Goal: Task Accomplishment & Management: Complete application form

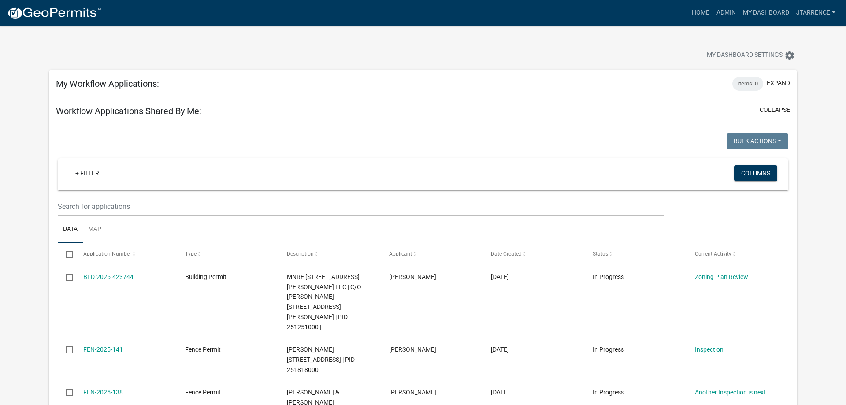
select select "3: 100"
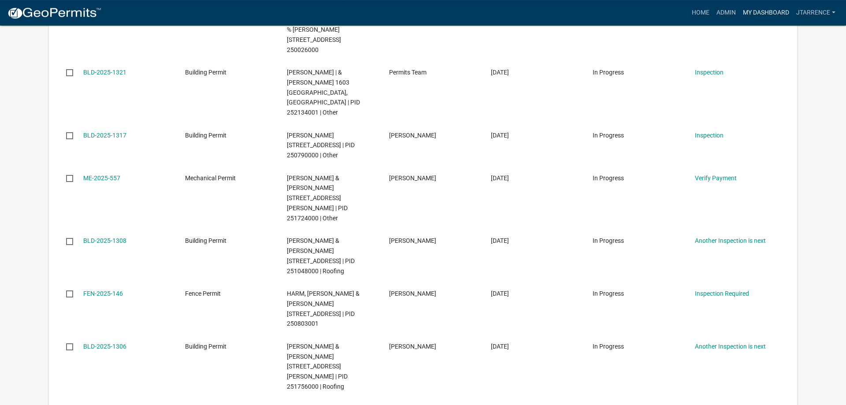
scroll to position [1438, 0]
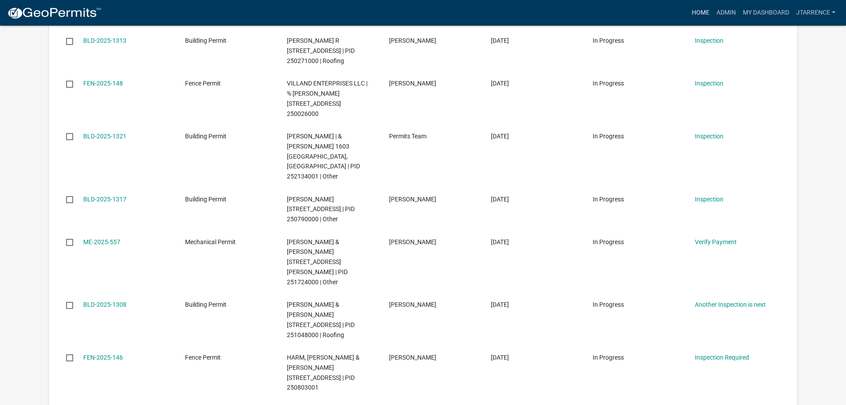
click at [702, 13] on link "Home" at bounding box center [700, 12] width 25 height 17
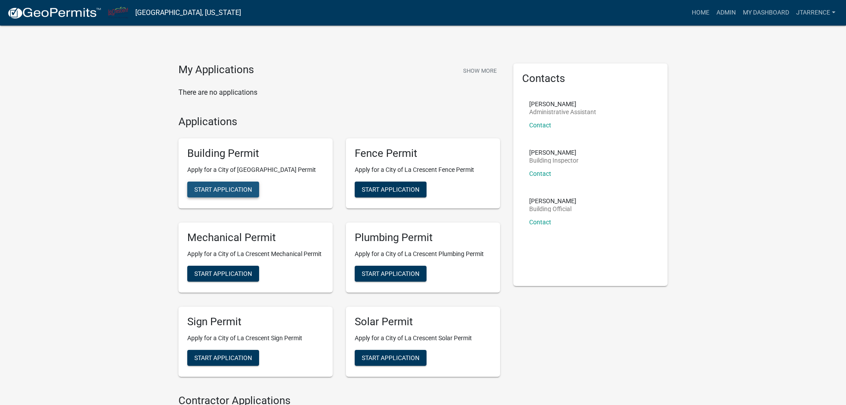
click at [225, 193] on span "Start Application" at bounding box center [223, 189] width 58 height 7
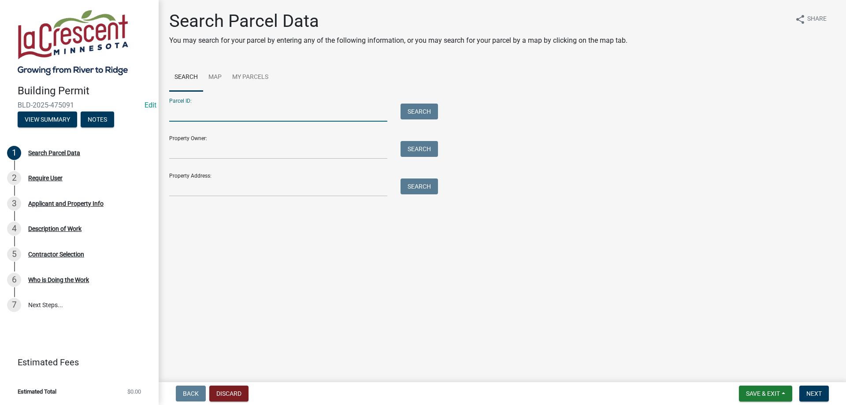
click at [210, 116] on input "Parcel ID:" at bounding box center [278, 113] width 218 height 18
type input "t"
click at [200, 191] on input "Property Address:" at bounding box center [278, 187] width 218 height 18
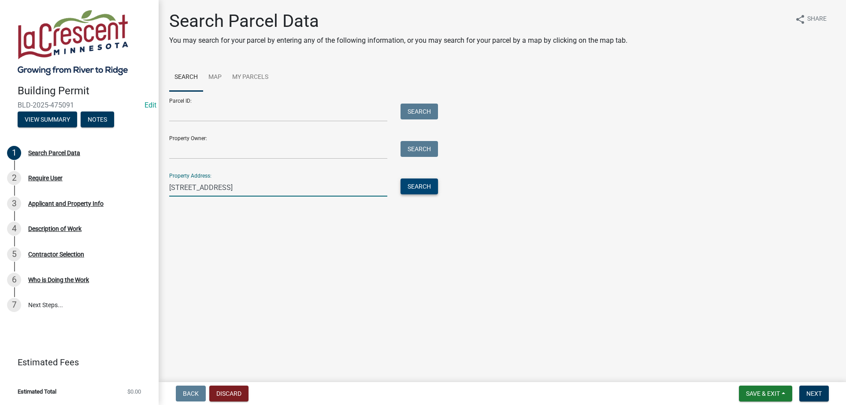
type input "[STREET_ADDRESS]"
click at [422, 182] on button "Search" at bounding box center [419, 186] width 37 height 16
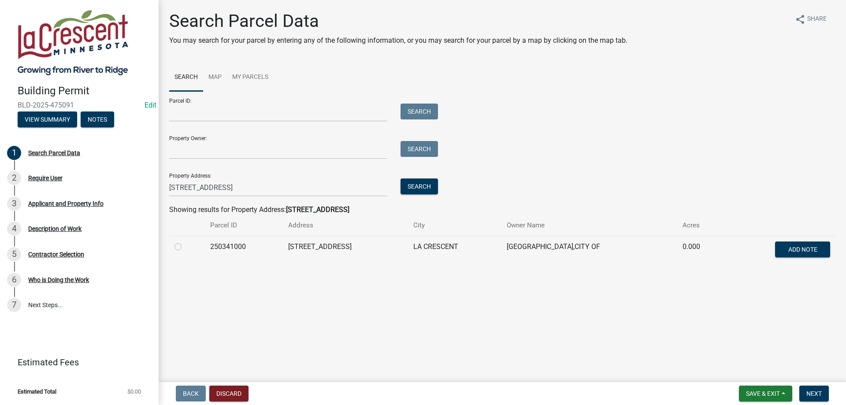
click at [185, 241] on label at bounding box center [185, 241] width 0 height 0
click at [185, 247] on input "radio" at bounding box center [188, 244] width 6 height 6
radio input "true"
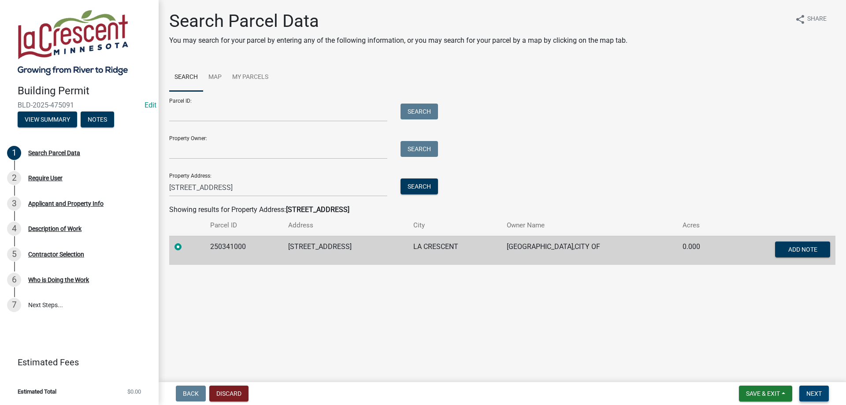
click at [822, 394] on span "Next" at bounding box center [813, 393] width 15 height 7
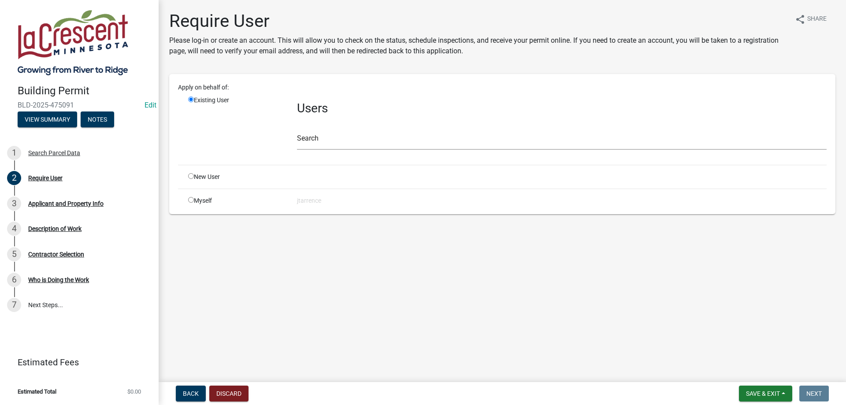
click at [189, 201] on input "radio" at bounding box center [191, 200] width 6 height 6
radio input "true"
radio input "false"
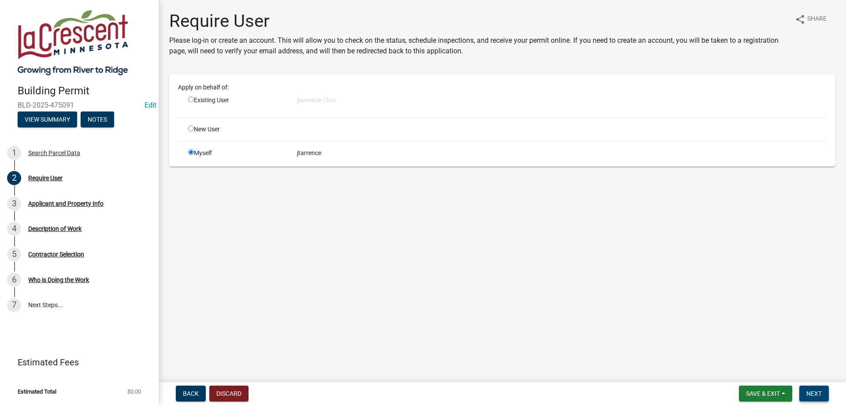
click at [814, 395] on span "Next" at bounding box center [813, 393] width 15 height 7
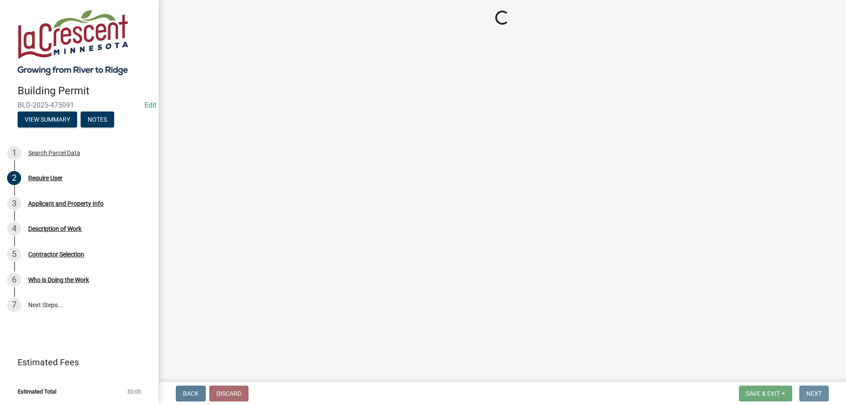
select select "e838c9e2-1e6e-4405-bddc-a3335cd38b08"
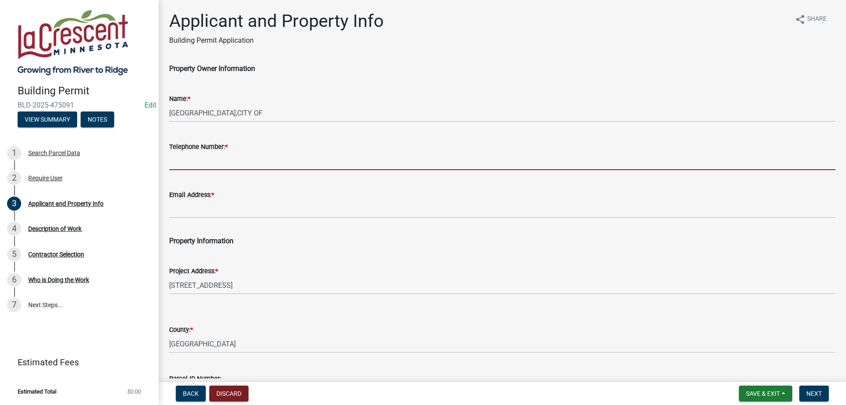
click at [204, 159] on input "Telephone Number: *" at bounding box center [502, 161] width 666 height 18
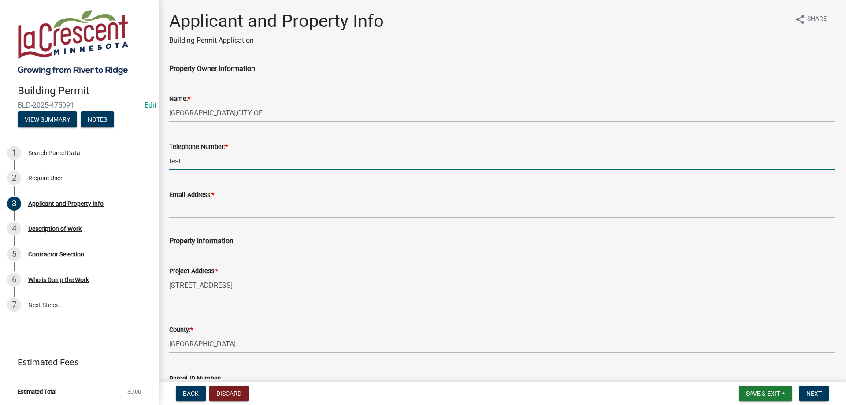
type input "test"
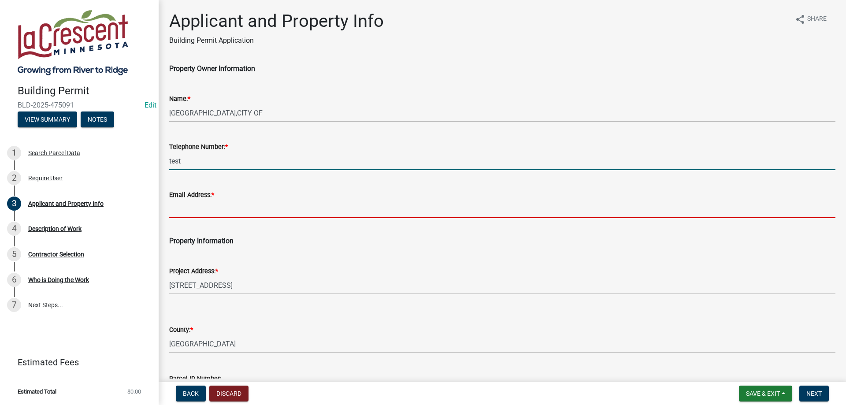
click at [204, 206] on input "Email Address: *" at bounding box center [502, 209] width 666 height 18
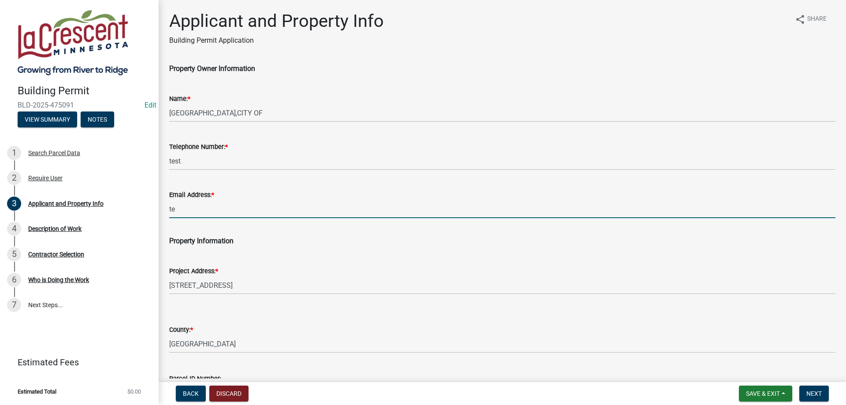
type input "t"
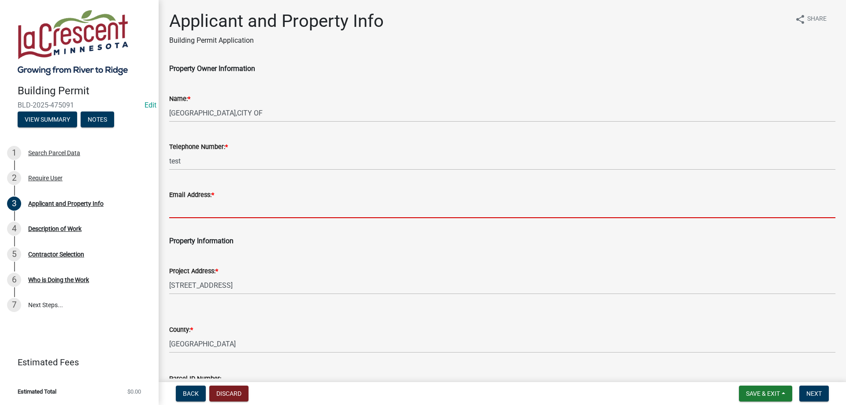
type input "J"
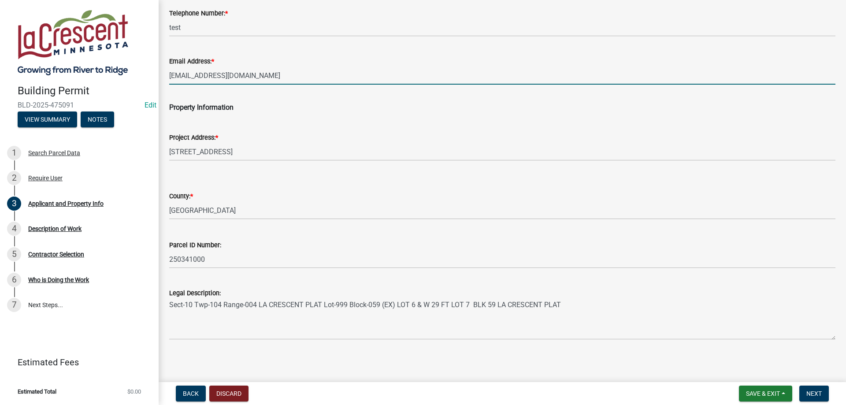
scroll to position [136, 0]
type input "[EMAIL_ADDRESS][DOMAIN_NAME]"
click at [815, 391] on span "Next" at bounding box center [813, 393] width 15 height 7
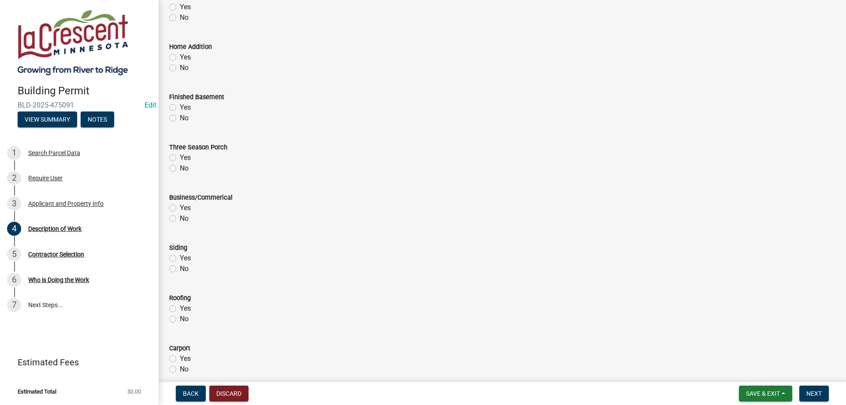
scroll to position [359, 0]
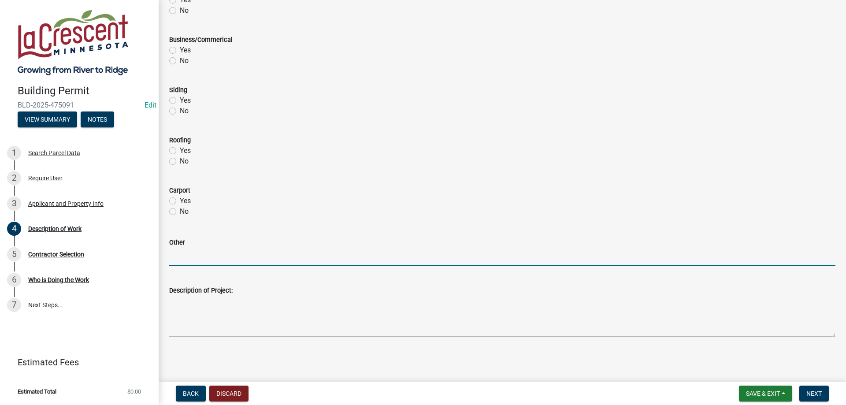
click at [222, 255] on input "Other" at bounding box center [502, 257] width 666 height 18
type input "test"
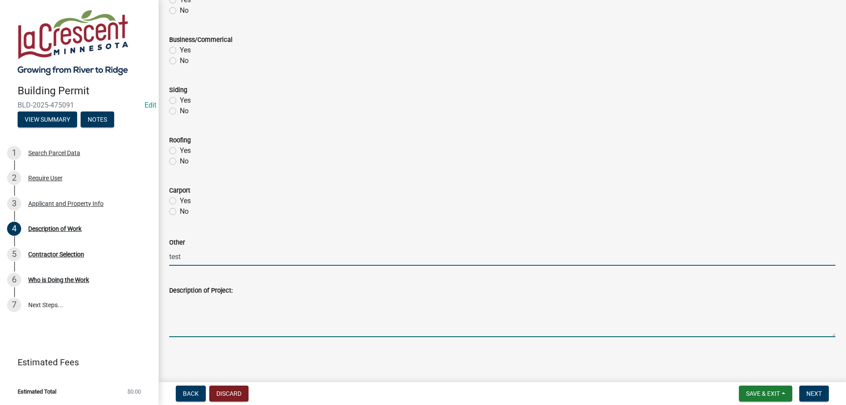
click at [196, 305] on textarea "Description of Project:" at bounding box center [502, 316] width 666 height 41
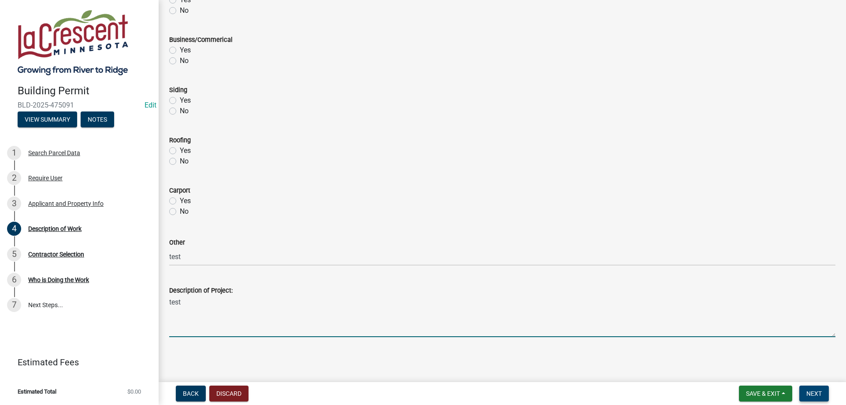
type textarea "test"
click at [814, 393] on span "Next" at bounding box center [813, 393] width 15 height 7
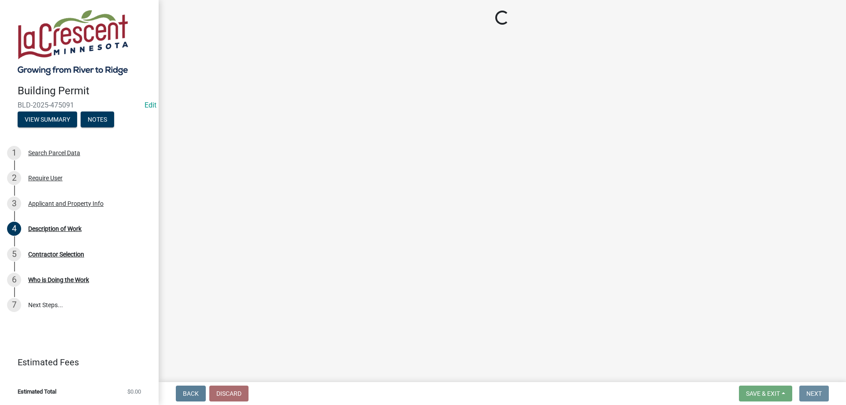
scroll to position [0, 0]
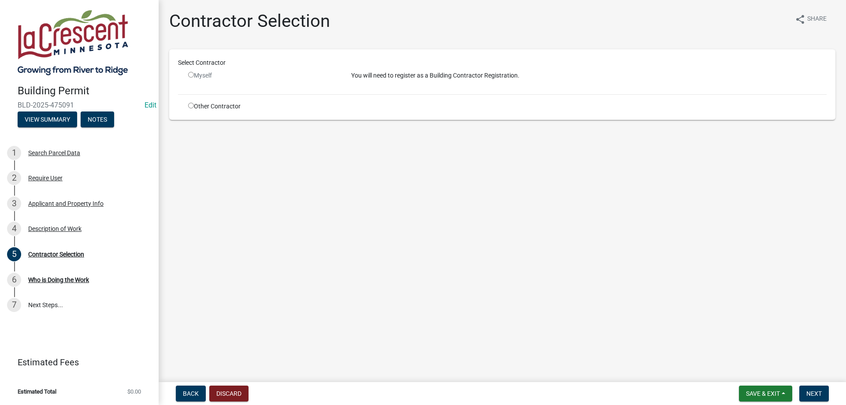
click at [190, 74] on input "radio" at bounding box center [191, 75] width 6 height 6
click at [191, 74] on input "radio" at bounding box center [191, 75] width 6 height 6
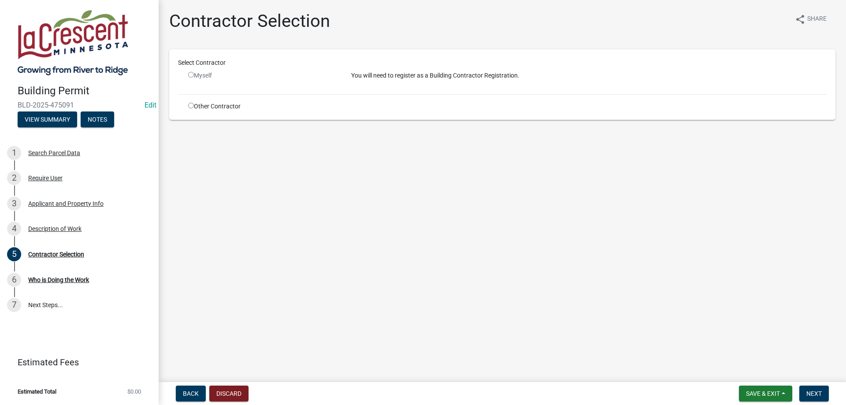
click at [192, 77] on input "radio" at bounding box center [191, 75] width 6 height 6
click at [192, 75] on input "radio" at bounding box center [191, 75] width 6 height 6
click at [192, 74] on input "radio" at bounding box center [191, 75] width 6 height 6
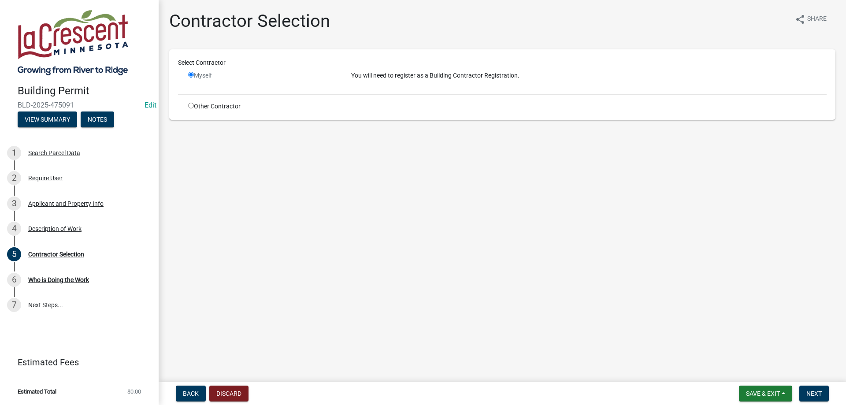
radio input "false"
click at [192, 108] on input "radio" at bounding box center [191, 106] width 6 height 6
radio input "true"
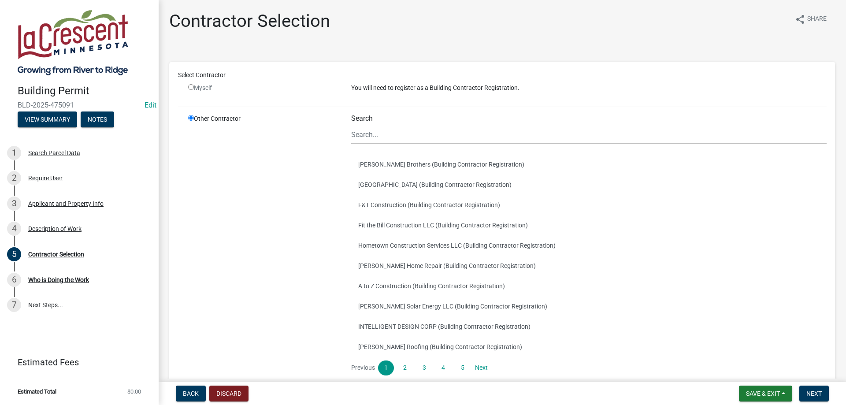
click at [191, 88] on input "radio" at bounding box center [191, 87] width 6 height 6
radio input "false"
radio input "true"
click at [192, 86] on input "radio" at bounding box center [191, 87] width 6 height 6
radio input "false"
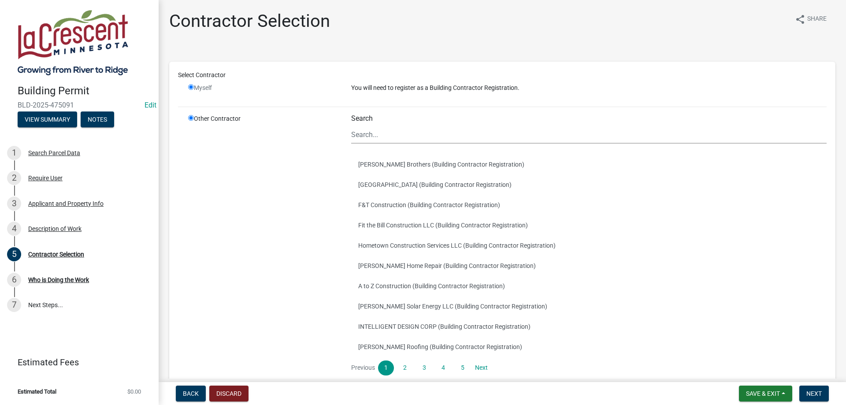
radio input "true"
click at [193, 87] on input "radio" at bounding box center [191, 87] width 6 height 6
radio input "false"
radio input "true"
click at [193, 87] on input "radio" at bounding box center [191, 87] width 6 height 6
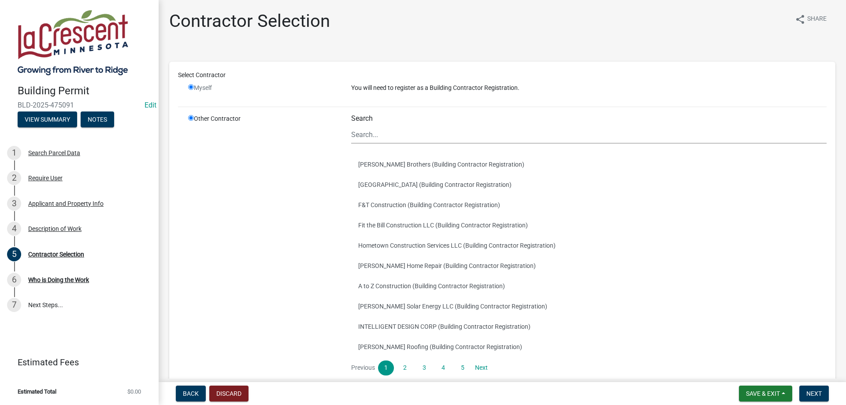
radio input "false"
radio input "true"
click at [193, 89] on input "radio" at bounding box center [191, 87] width 6 height 6
radio input "false"
radio input "true"
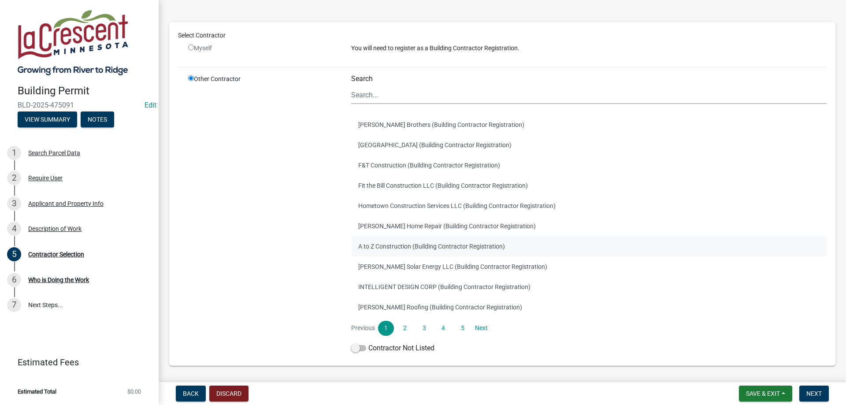
scroll to position [68, 0]
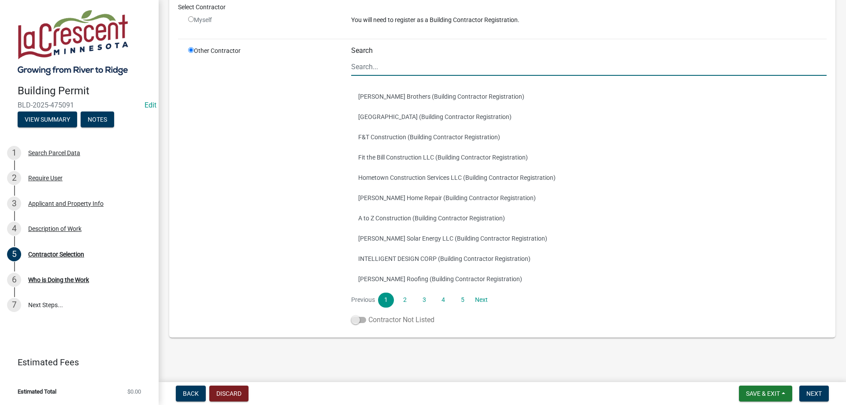
click at [356, 318] on span at bounding box center [358, 320] width 15 height 6
click at [368, 315] on input "Contractor Not Listed" at bounding box center [368, 315] width 0 height 0
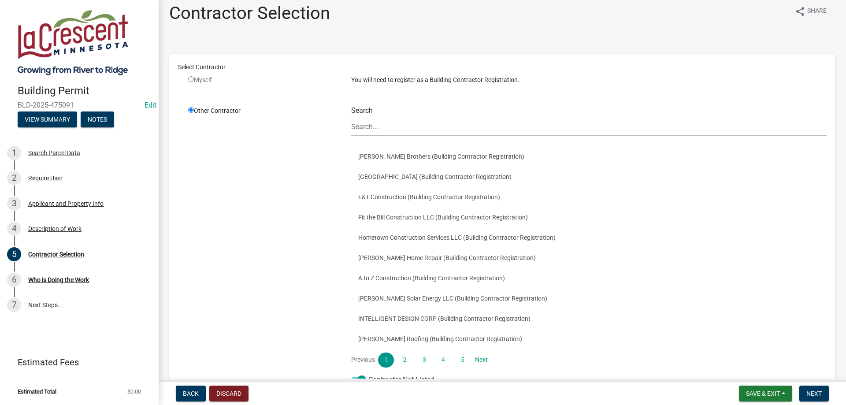
scroll to position [0, 0]
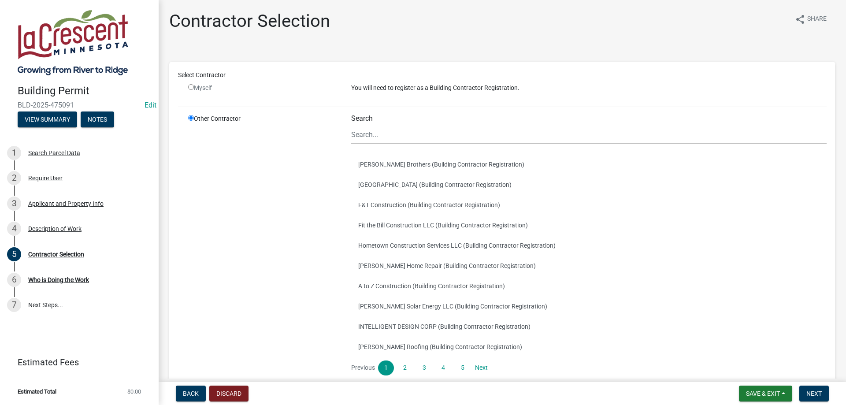
click at [191, 88] on input "radio" at bounding box center [191, 87] width 6 height 6
radio input "false"
radio input "true"
click at [191, 88] on input "radio" at bounding box center [191, 87] width 6 height 6
radio input "false"
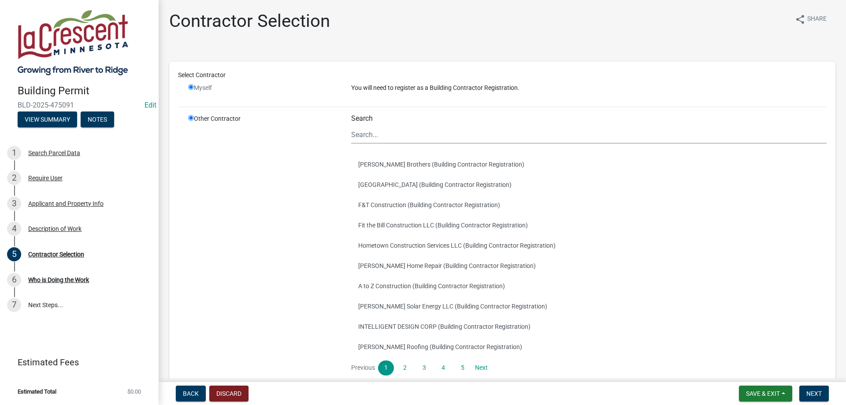
radio input "true"
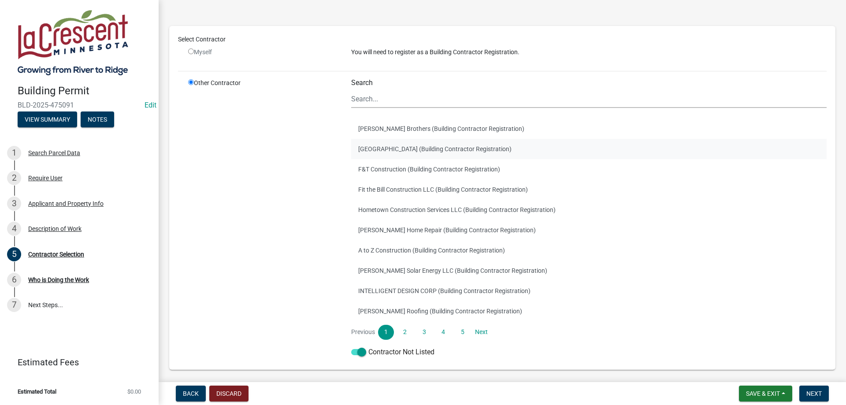
scroll to position [68, 0]
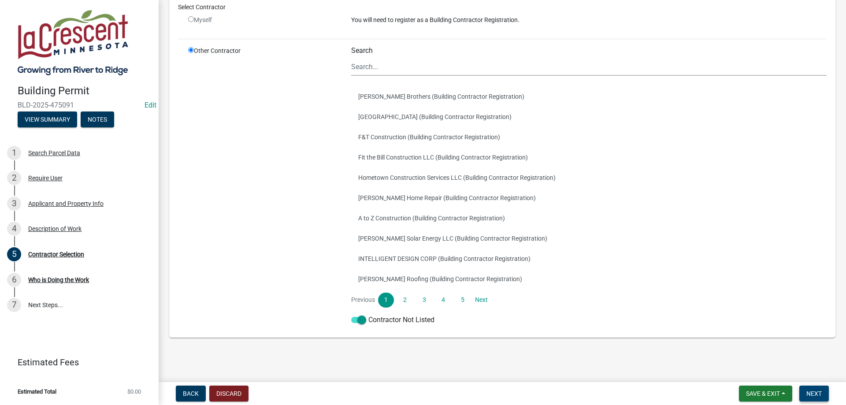
click at [818, 393] on span "Next" at bounding box center [813, 393] width 15 height 7
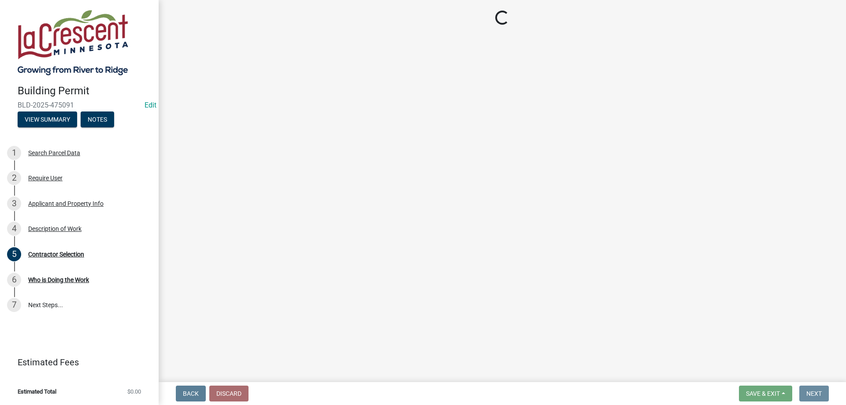
scroll to position [0, 0]
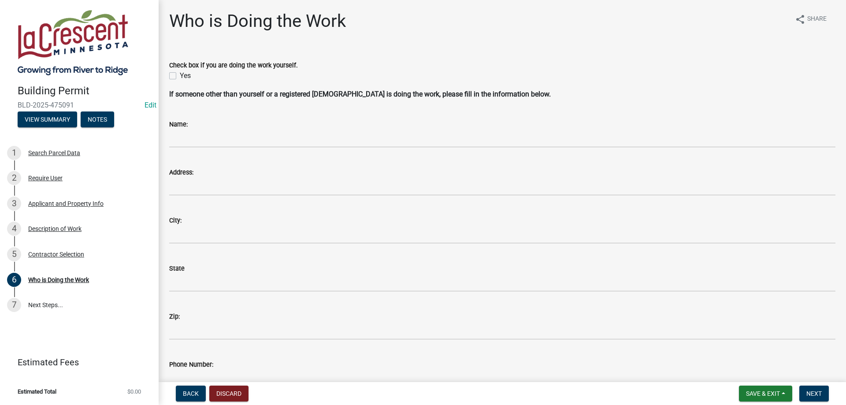
click at [180, 76] on label "Yes" at bounding box center [185, 76] width 11 height 11
click at [180, 76] on input "Yes" at bounding box center [183, 74] width 6 height 6
checkbox input "true"
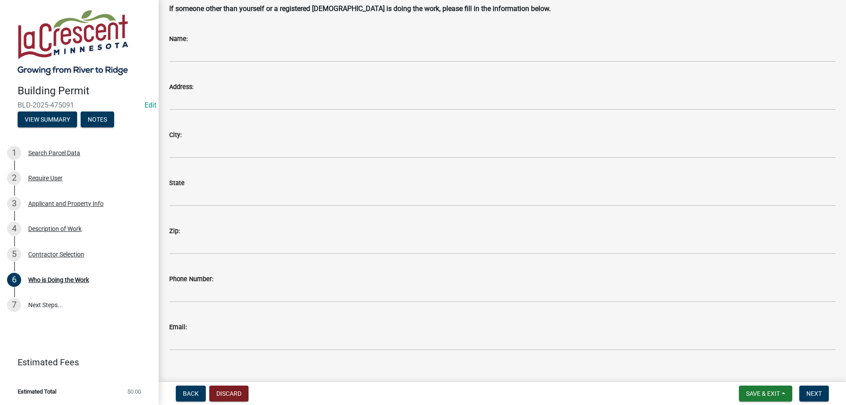
scroll to position [99, 0]
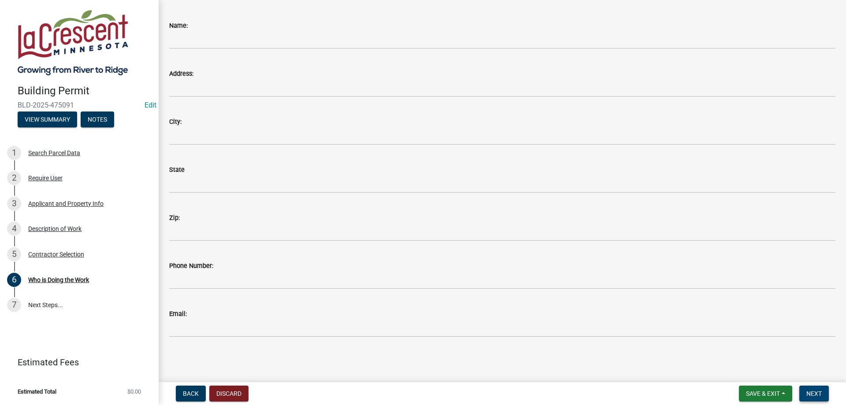
click at [810, 394] on span "Next" at bounding box center [813, 393] width 15 height 7
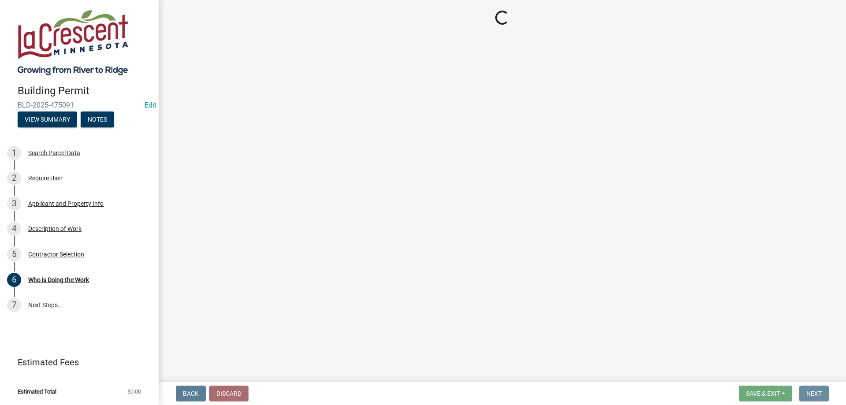
scroll to position [0, 0]
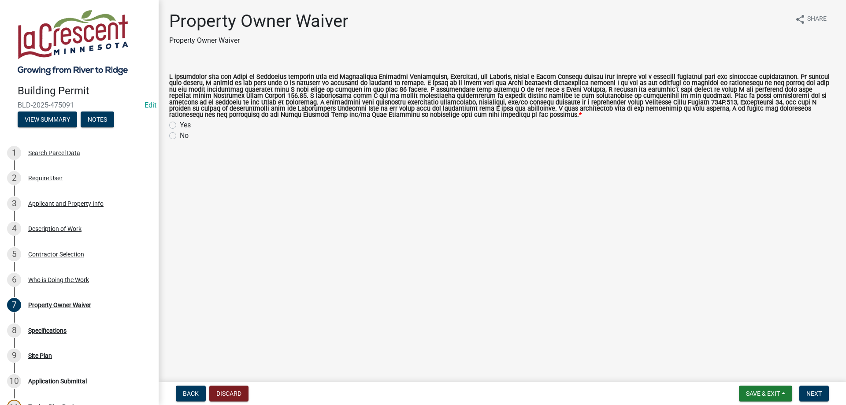
click at [180, 124] on label "Yes" at bounding box center [185, 125] width 11 height 11
click at [180, 124] on input "Yes" at bounding box center [183, 123] width 6 height 6
radio input "true"
click at [815, 394] on span "Next" at bounding box center [813, 393] width 15 height 7
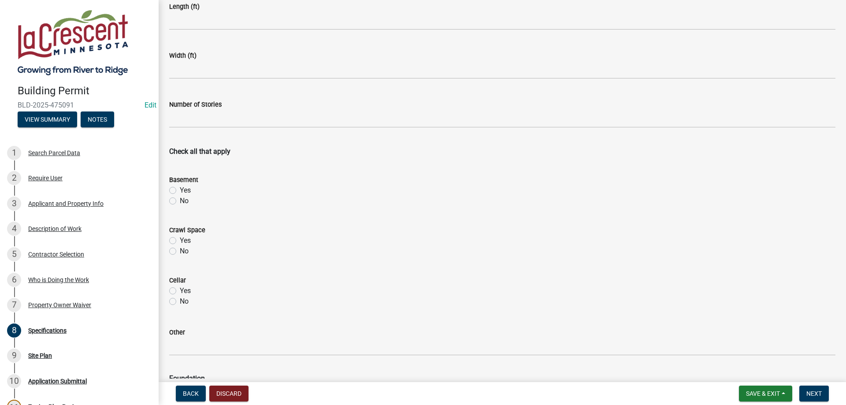
scroll to position [201, 0]
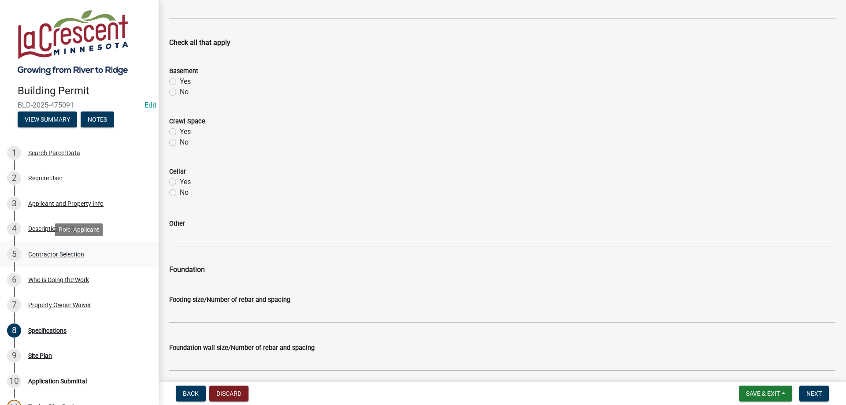
click at [50, 259] on div "5 Contractor Selection" at bounding box center [75, 254] width 137 height 14
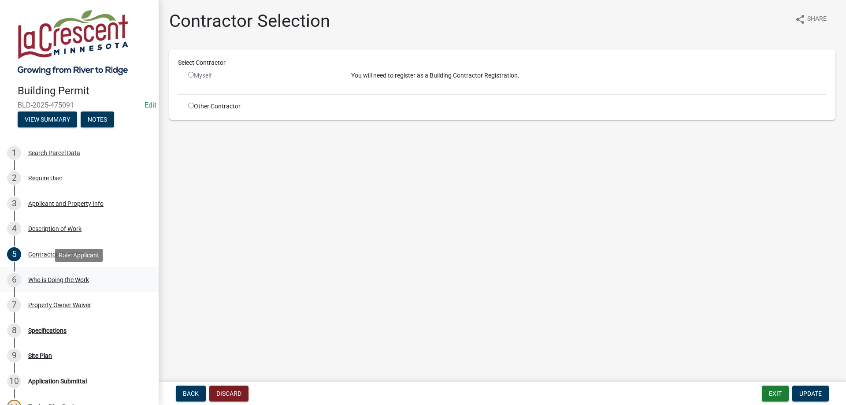
click at [53, 276] on div "6 Who is Doing the Work" at bounding box center [75, 280] width 137 height 14
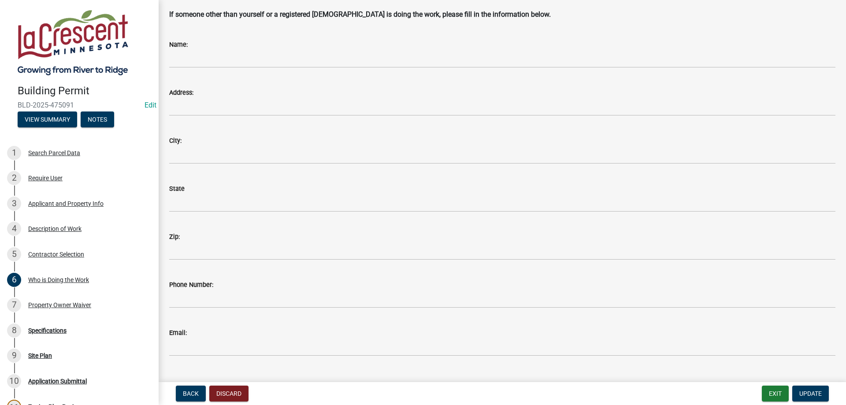
scroll to position [99, 0]
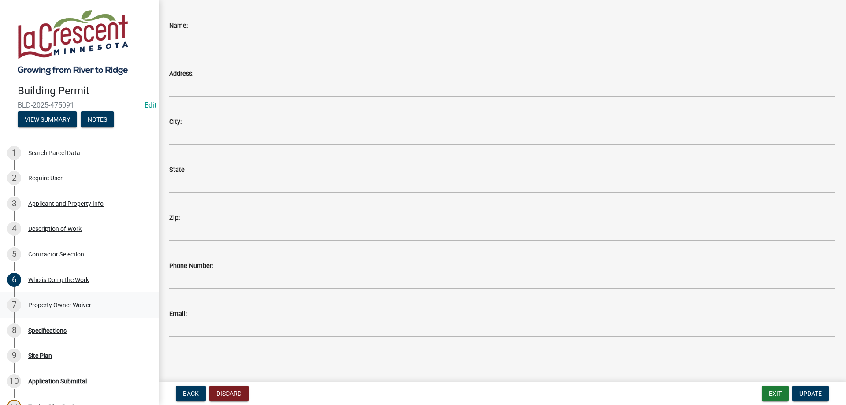
click at [67, 311] on div "7 Property Owner Waiver" at bounding box center [75, 305] width 137 height 14
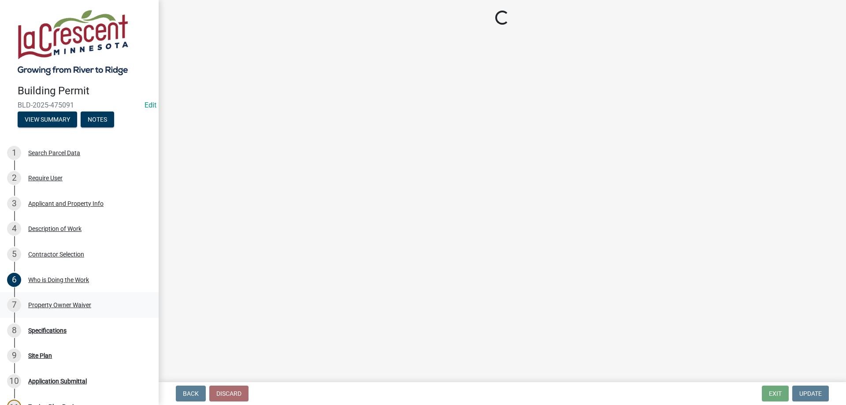
scroll to position [0, 0]
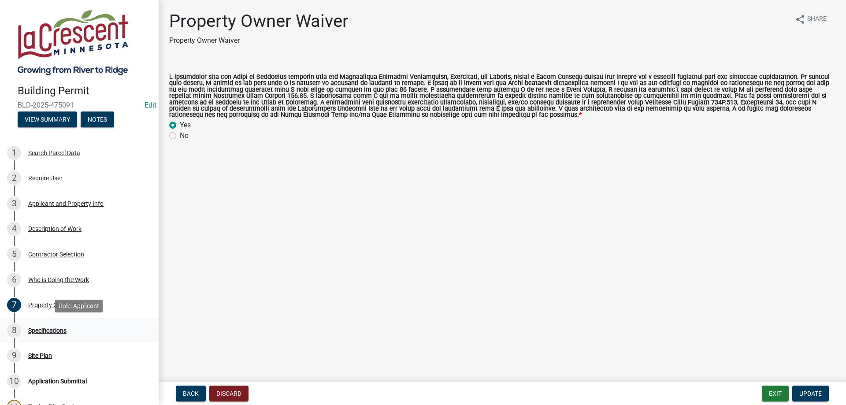
click at [57, 332] on div "Specifications" at bounding box center [47, 330] width 38 height 6
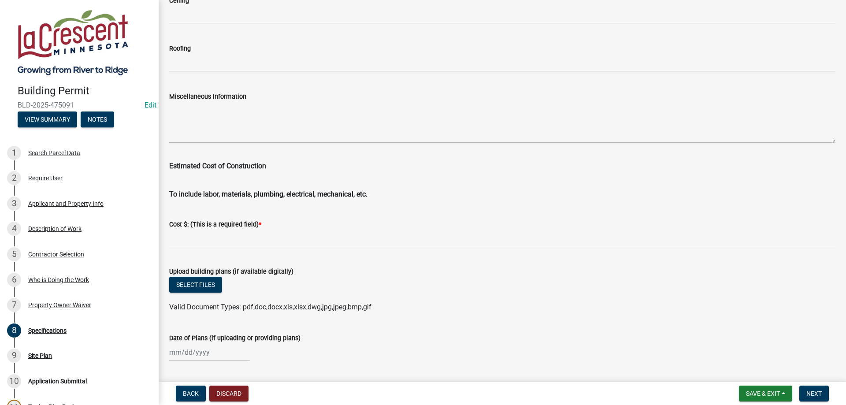
scroll to position [1426, 0]
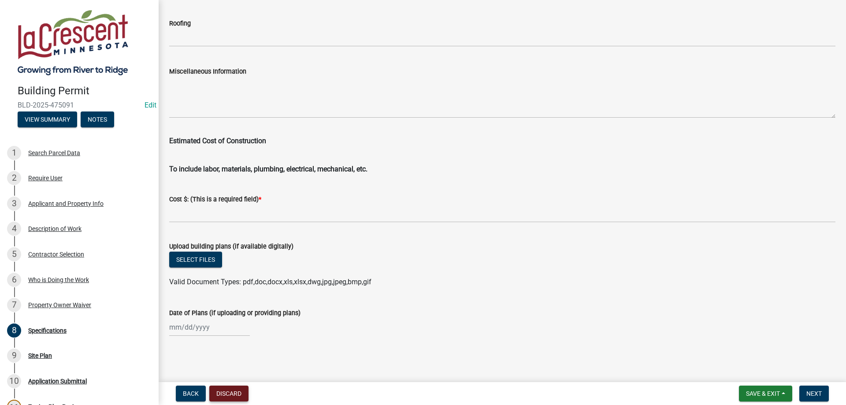
click at [233, 396] on button "Discard" at bounding box center [228, 394] width 39 height 16
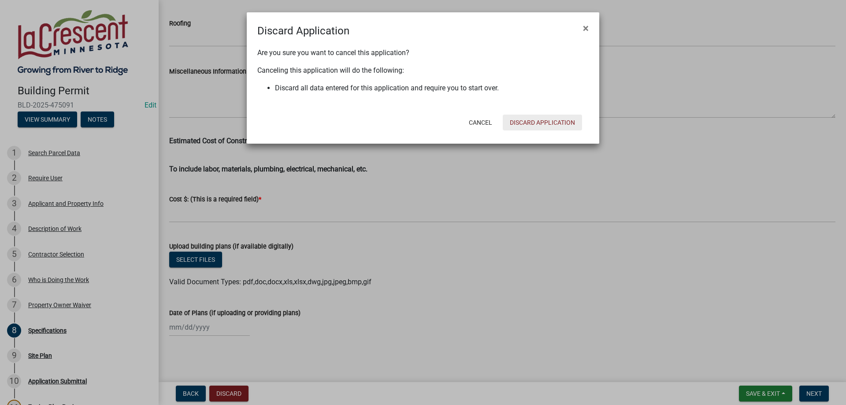
click at [528, 123] on button "Discard Application" at bounding box center [542, 123] width 79 height 16
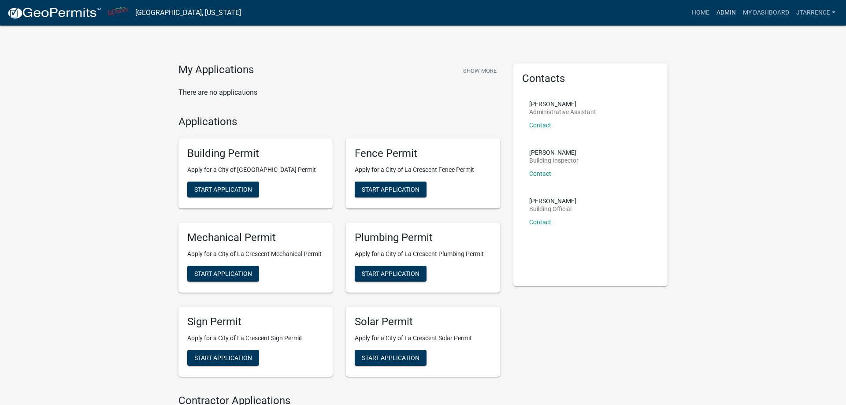
click at [726, 15] on link "Admin" at bounding box center [726, 12] width 26 height 17
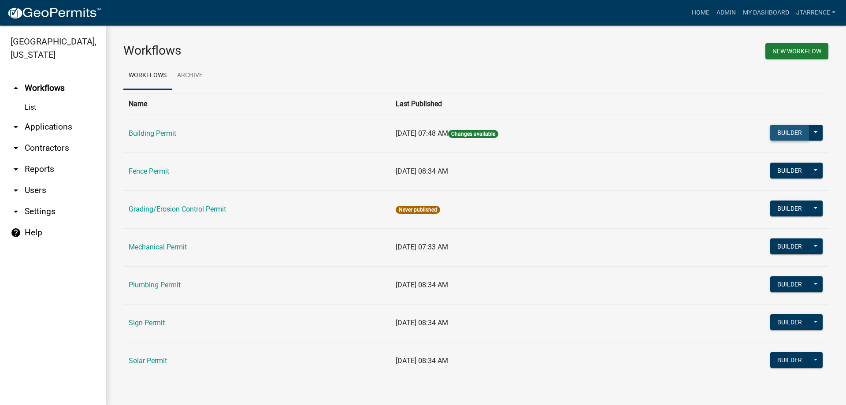
click at [788, 132] on button "Builder" at bounding box center [789, 133] width 39 height 16
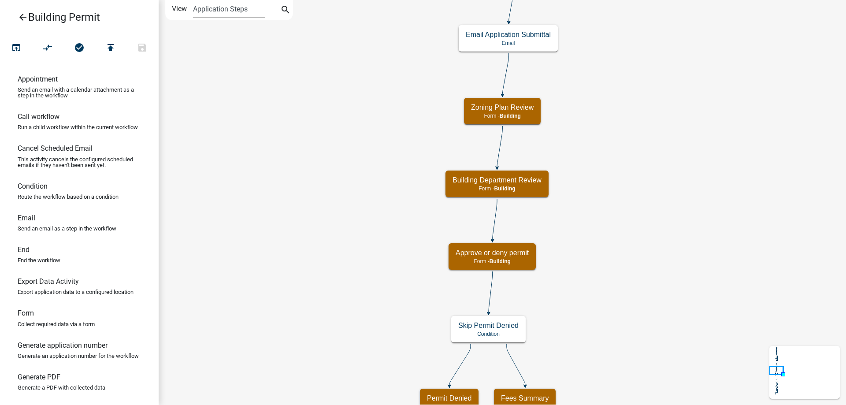
click at [350, 212] on div "Start Start - Applicant Search Parcel Data Parcel search - Applicant Applicant …" at bounding box center [502, 202] width 687 height 405
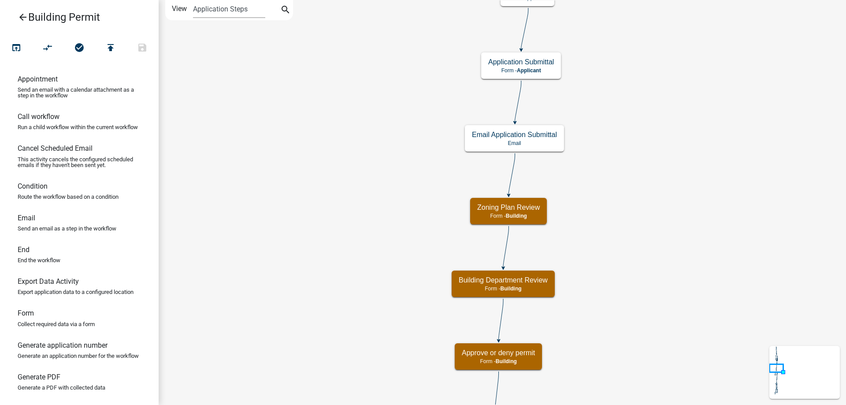
click at [357, 246] on div "Start Start - Applicant Search Parcel Data Parcel search - Applicant Applicant …" at bounding box center [502, 202] width 687 height 405
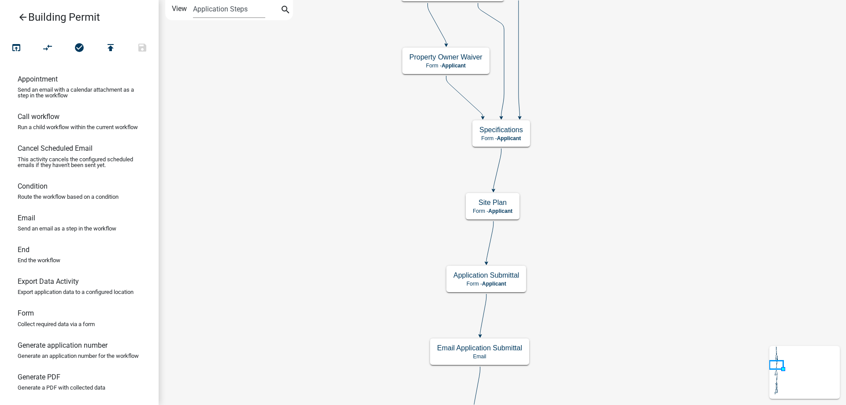
click at [359, 220] on div "Start Start - Applicant Search Parcel Data Parcel search - Applicant Applicant …" at bounding box center [502, 202] width 687 height 405
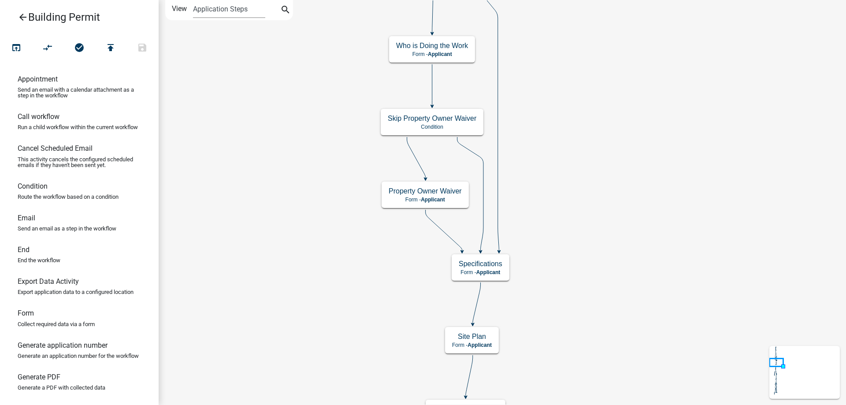
click at [355, 264] on div "Start Start - Applicant Search Parcel Data Parcel search - Applicant Applicant …" at bounding box center [502, 202] width 687 height 405
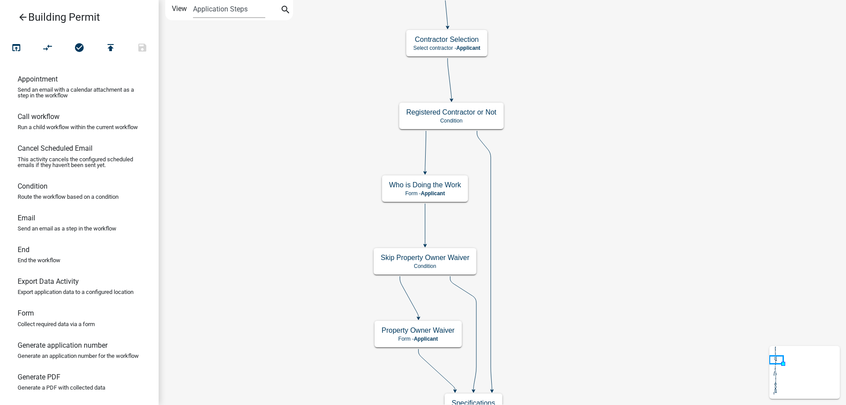
click at [319, 291] on div "Start Start - Applicant Search Parcel Data Parcel search - Applicant Applicant …" at bounding box center [502, 202] width 687 height 405
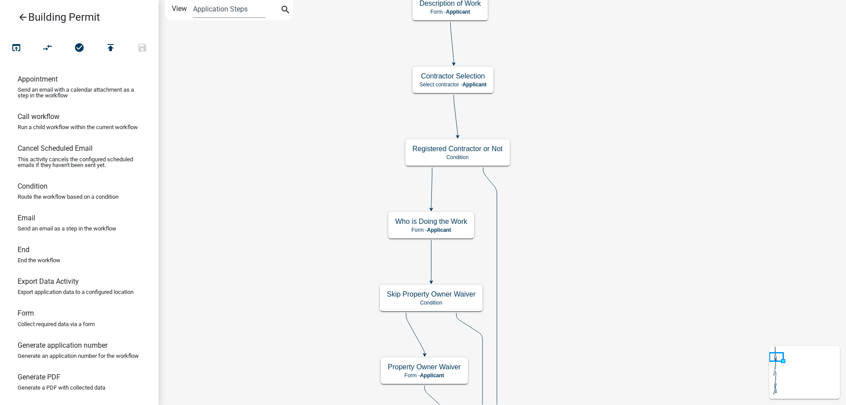
click at [319, 200] on div "Start Start - Applicant Search Parcel Data Parcel search - Applicant Applicant …" at bounding box center [502, 202] width 687 height 405
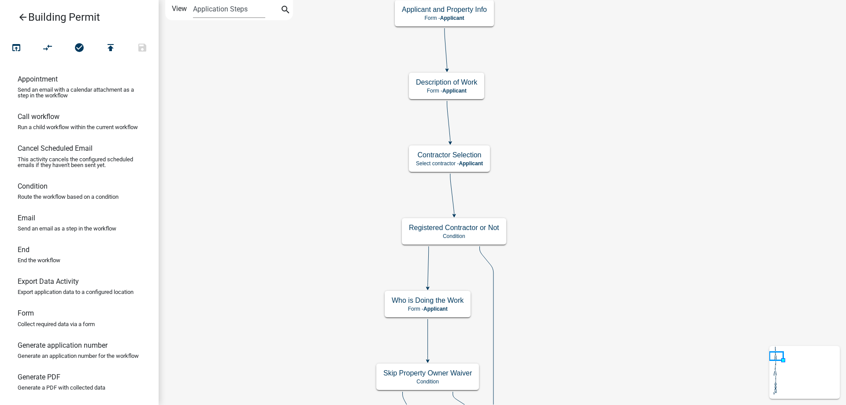
click at [318, 200] on div "Start Start - Applicant Search Parcel Data Parcel search - Applicant Applicant …" at bounding box center [502, 202] width 687 height 405
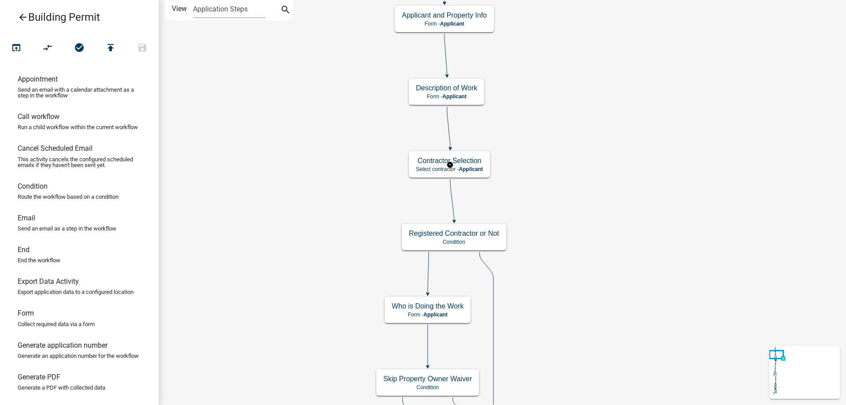
click at [442, 178] on rect at bounding box center [450, 165] width 85 height 29
click at [450, 163] on h5 "Contractor Selection" at bounding box center [449, 160] width 67 height 8
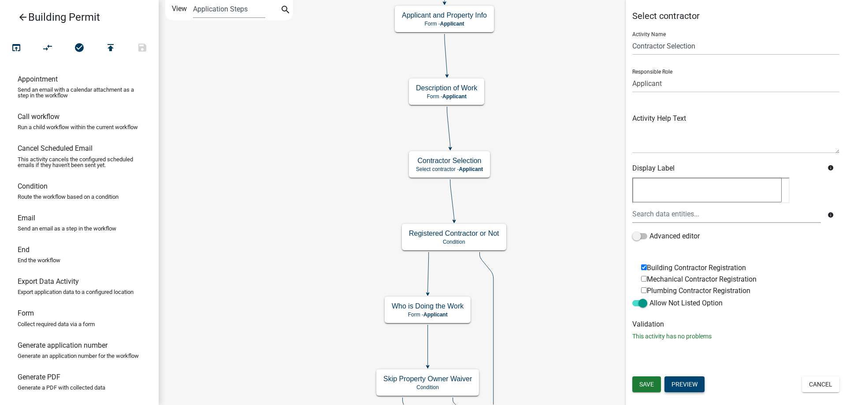
click at [690, 385] on button "Preview" at bounding box center [685, 384] width 40 height 16
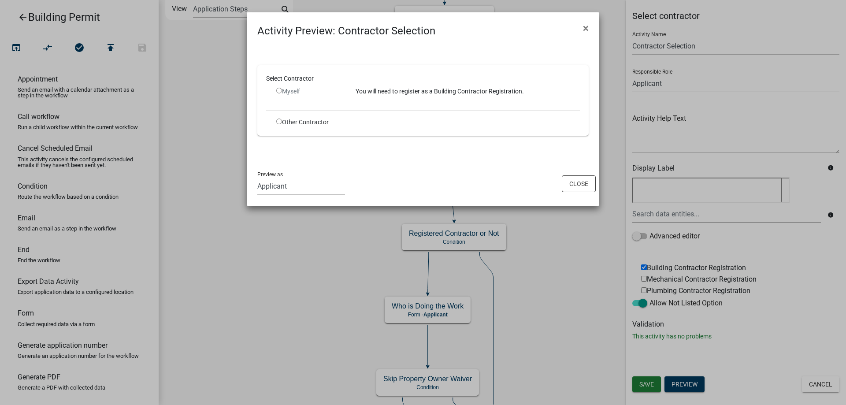
click at [278, 92] on input "radio" at bounding box center [279, 91] width 6 height 6
click at [280, 91] on input "radio" at bounding box center [279, 91] width 6 height 6
click at [278, 92] on input "radio" at bounding box center [279, 91] width 6 height 6
radio input "false"
click at [580, 184] on button "Close" at bounding box center [579, 183] width 34 height 17
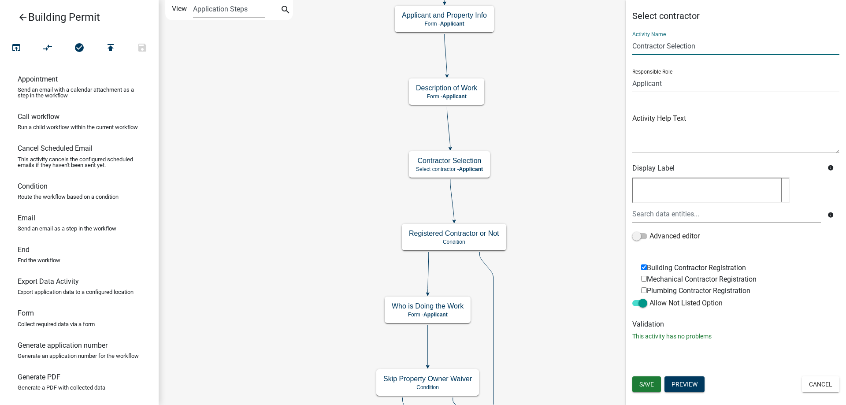
click at [739, 48] on input "Contractor Selection" at bounding box center [735, 46] width 207 height 18
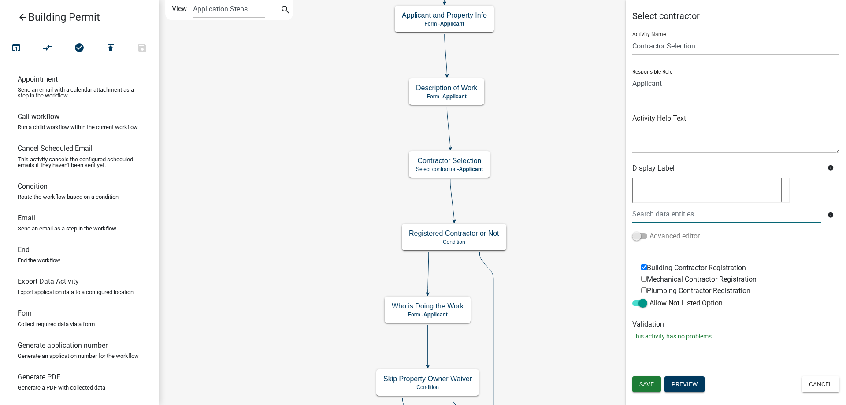
click at [638, 236] on span at bounding box center [639, 236] width 15 height 6
click at [650, 231] on input "Advanced editor" at bounding box center [650, 231] width 0 height 0
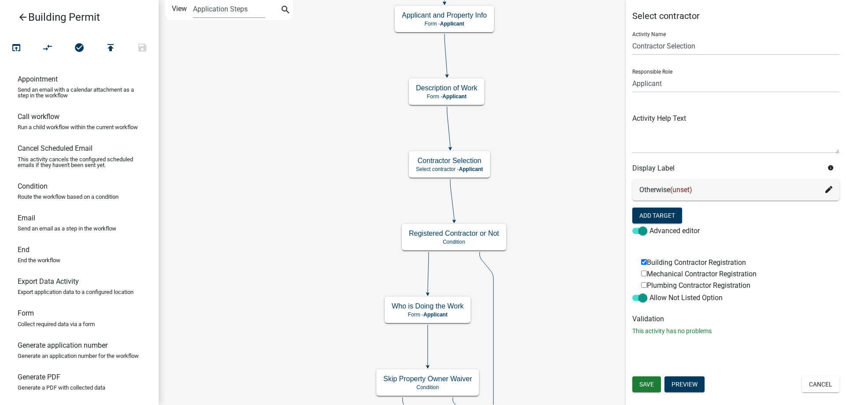
click at [653, 192] on div "Otherwise (unset)" at bounding box center [735, 190] width 193 height 11
click at [748, 191] on div "Otherwise (unset)" at bounding box center [735, 190] width 193 height 11
click at [830, 166] on icon "info" at bounding box center [831, 168] width 6 height 6
click at [776, 219] on form "Otherwise (unset) Add Target Advanced editor" at bounding box center [735, 209] width 207 height 60
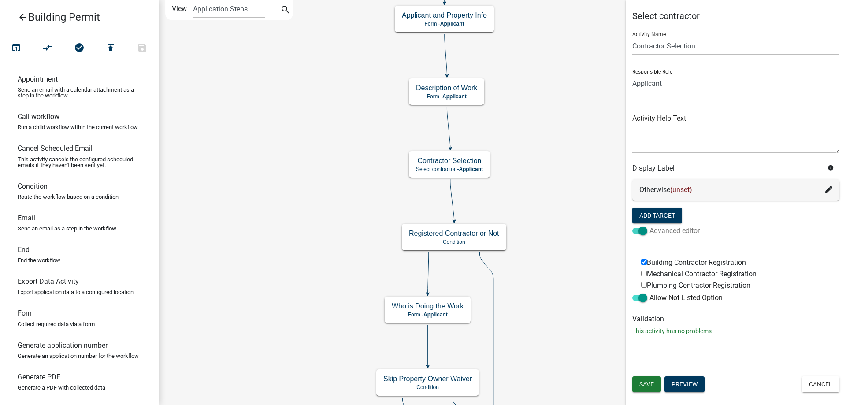
click at [643, 231] on span at bounding box center [639, 231] width 15 height 6
click at [650, 226] on input "Advanced editor" at bounding box center [650, 226] width 0 height 0
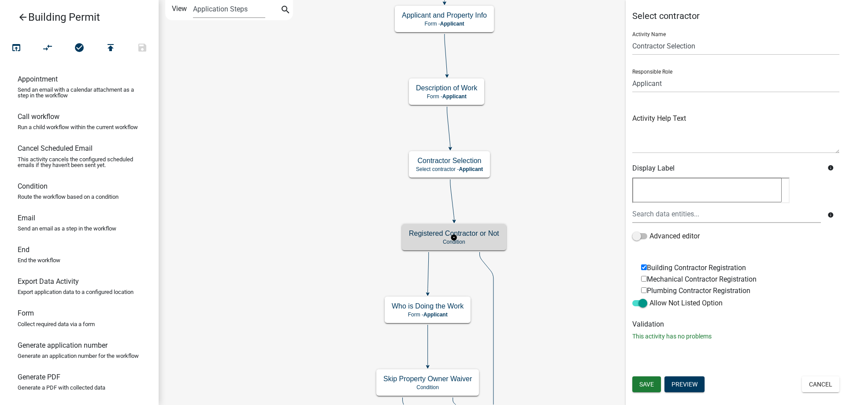
click at [435, 238] on g "Registered Contractor or Not Condition" at bounding box center [454, 237] width 104 height 26
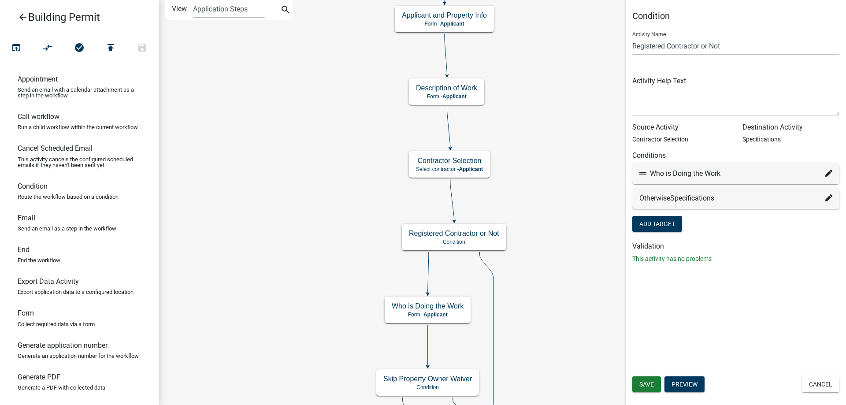
click at [755, 171] on div "Who is Doing the Work" at bounding box center [735, 173] width 193 height 11
click at [691, 385] on button "Preview" at bounding box center [685, 384] width 40 height 16
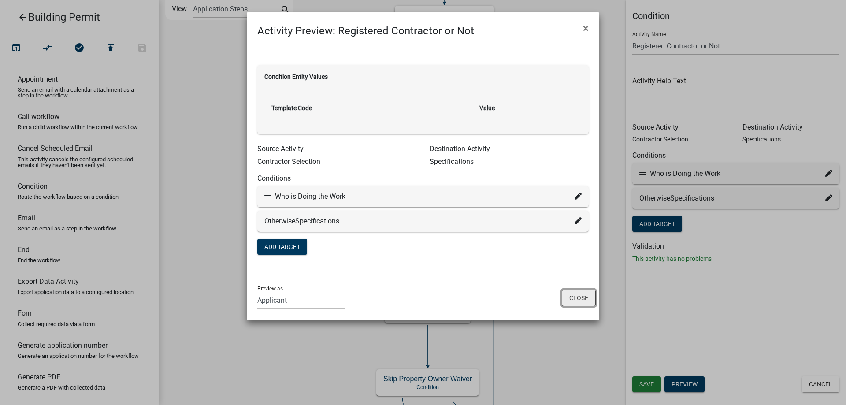
click at [577, 300] on button "Close" at bounding box center [579, 298] width 34 height 17
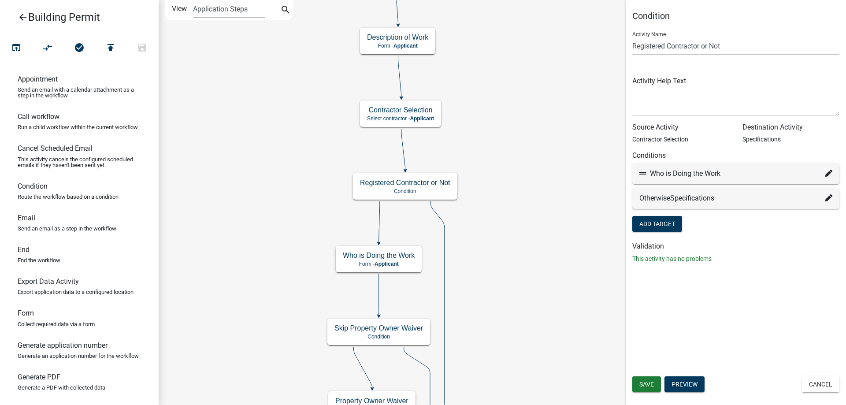
click at [471, 146] on div "Start Start - Applicant Search Parcel Data Parcel search - Applicant Applicant …" at bounding box center [502, 202] width 687 height 405
click at [680, 387] on button "Preview" at bounding box center [685, 384] width 40 height 16
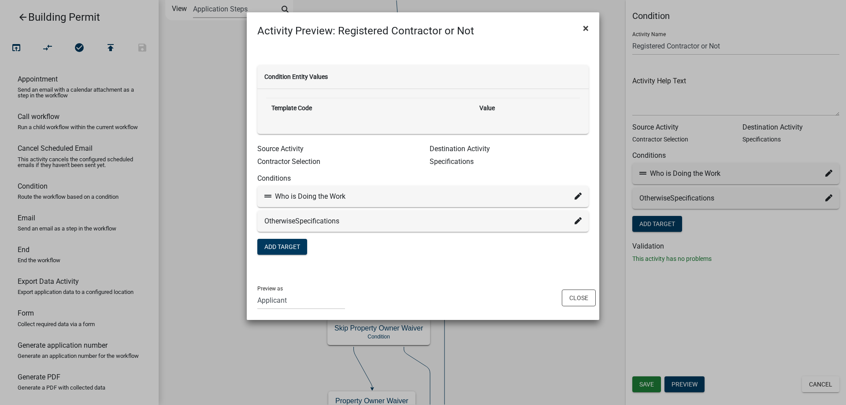
click at [584, 28] on span "×" at bounding box center [586, 28] width 6 height 12
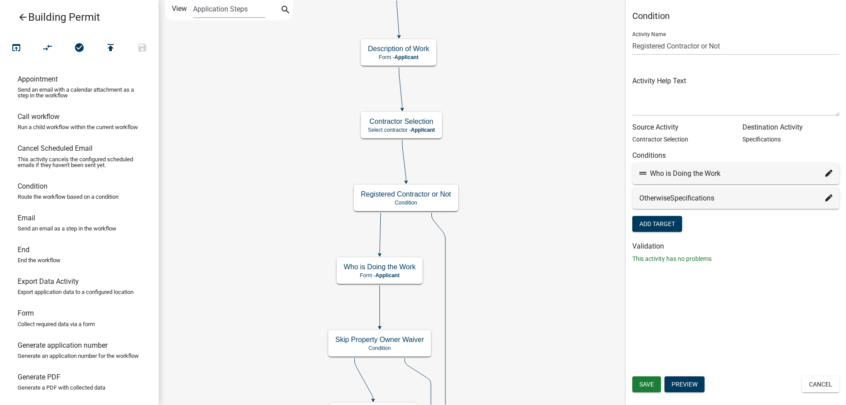
click at [528, 198] on div "Start Start - Applicant Search Parcel Data Parcel search - Applicant Applicant …" at bounding box center [502, 202] width 687 height 405
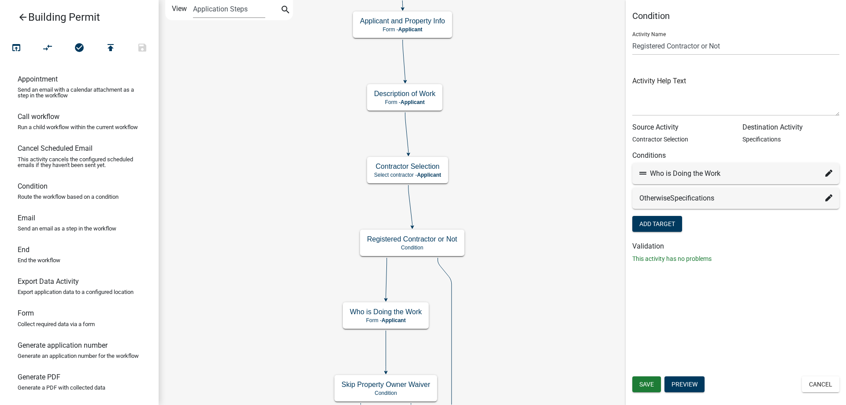
click at [26, 18] on icon "arrow_back" at bounding box center [23, 18] width 11 height 12
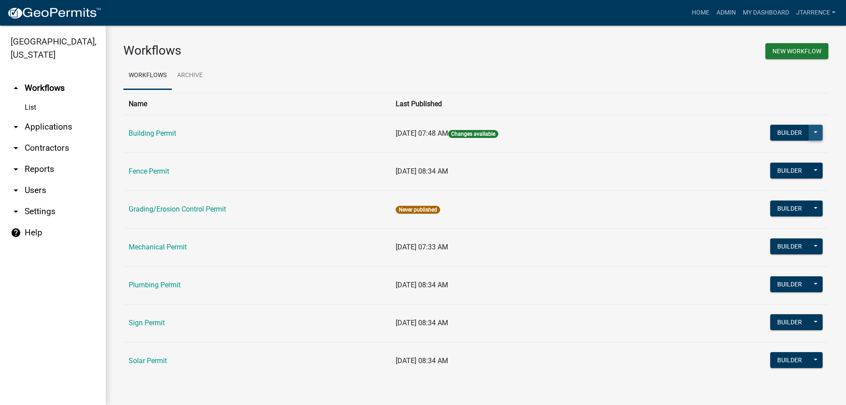
click at [816, 134] on button at bounding box center [816, 133] width 14 height 16
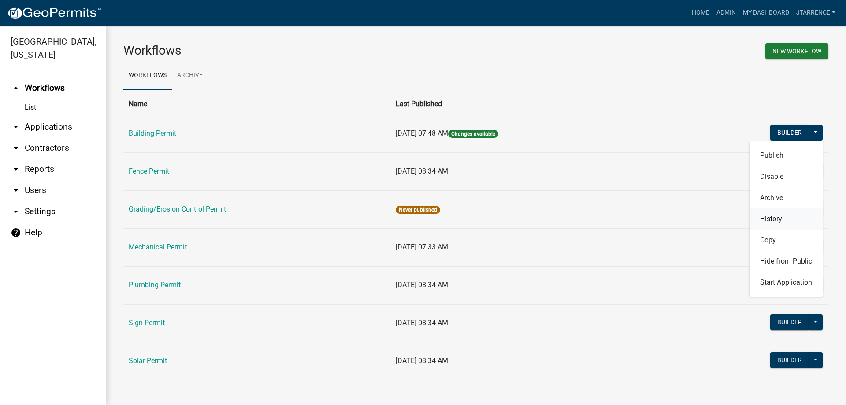
click at [795, 220] on button "History" at bounding box center [786, 218] width 73 height 21
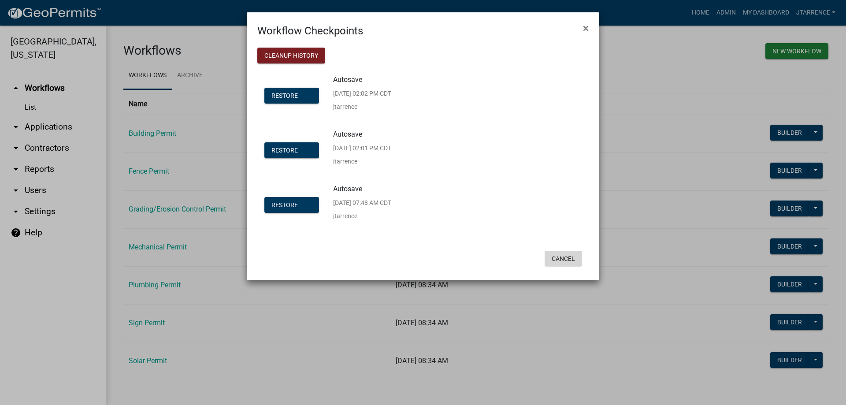
click at [555, 261] on button "Cancel" at bounding box center [563, 259] width 37 height 16
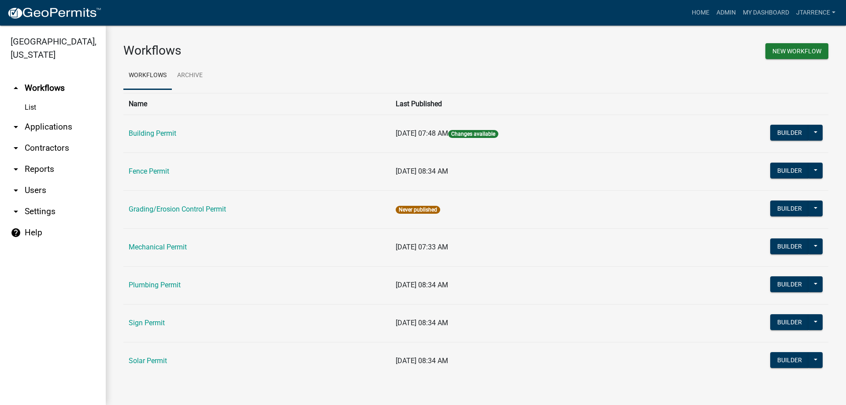
click at [481, 135] on span "Changes available" at bounding box center [473, 134] width 50 height 8
click at [776, 132] on button "Builder" at bounding box center [789, 133] width 39 height 16
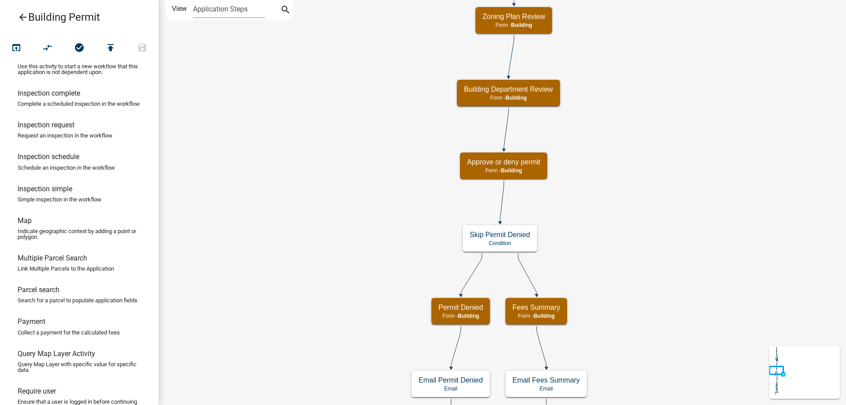
scroll to position [474, 0]
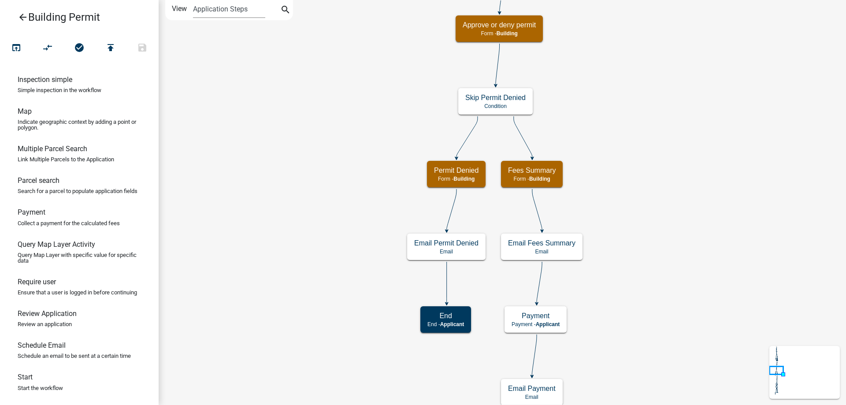
click at [325, 119] on div "Start Start - Applicant Search Parcel Data Parcel search - Applicant Applicant …" at bounding box center [502, 202] width 687 height 405
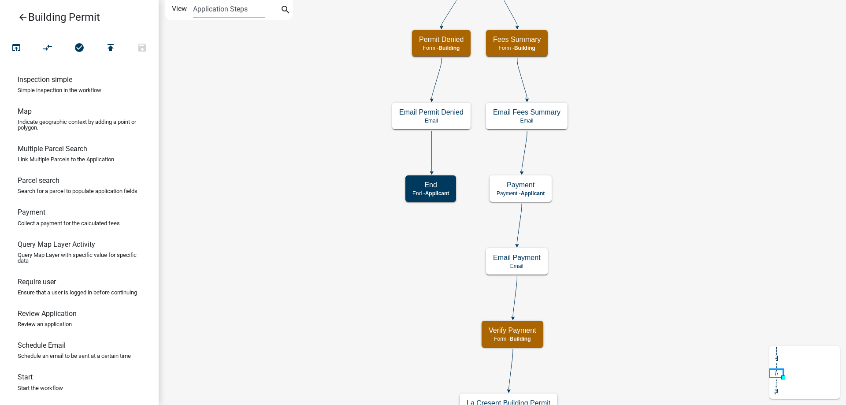
click at [318, 113] on div "Start Start - Applicant Search Parcel Data Parcel search - Applicant Applicant …" at bounding box center [502, 202] width 687 height 405
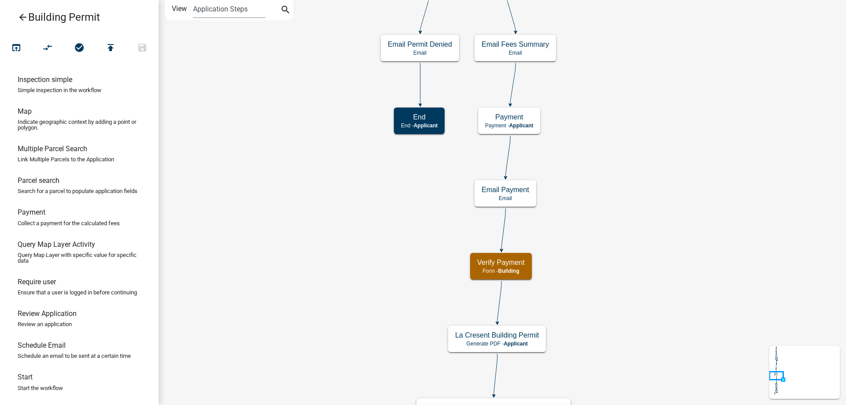
click at [315, 109] on div "Start Start - Applicant Search Parcel Data Parcel search - Applicant Applicant …" at bounding box center [502, 202] width 687 height 405
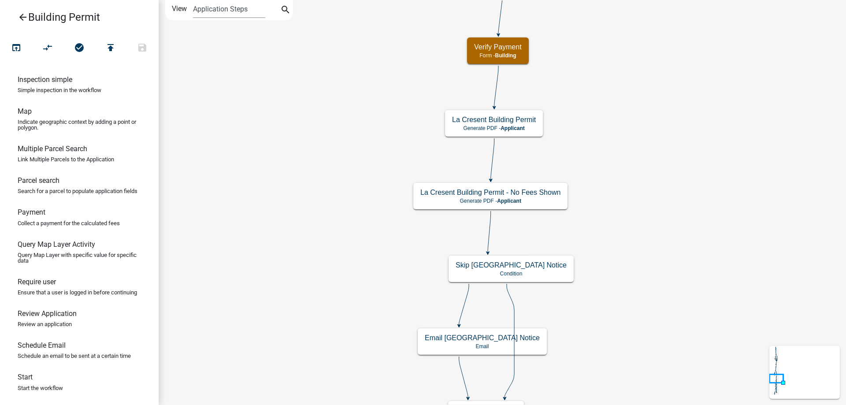
click at [322, 85] on div "Start Start - Applicant Search Parcel Data Parcel search - Applicant Applicant …" at bounding box center [502, 202] width 687 height 405
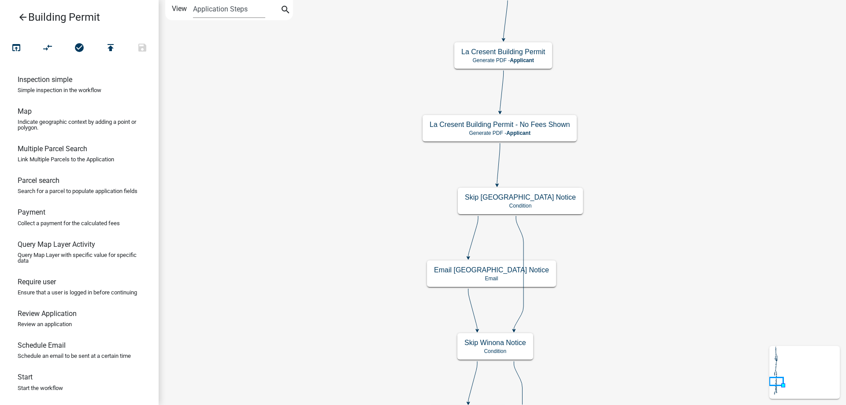
click at [349, 69] on div "Start Start - Applicant Search Parcel Data Parcel search - Applicant Applicant …" at bounding box center [502, 202] width 687 height 405
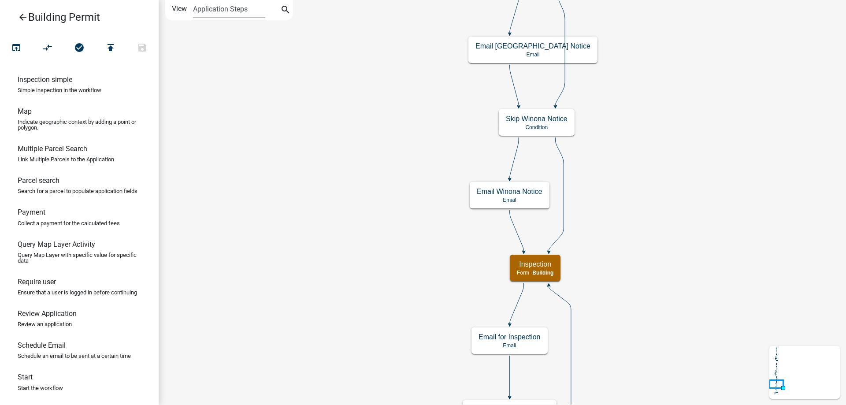
click at [363, 34] on div "Start Start - Applicant Search Parcel Data Parcel search - Applicant Applicant …" at bounding box center [502, 202] width 687 height 405
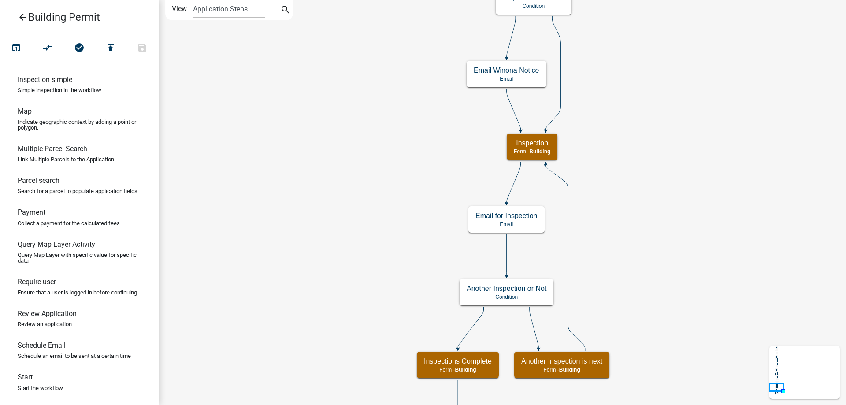
click at [353, 100] on div "Start Start - Applicant Search Parcel Data Parcel search - Applicant Applicant …" at bounding box center [502, 202] width 687 height 405
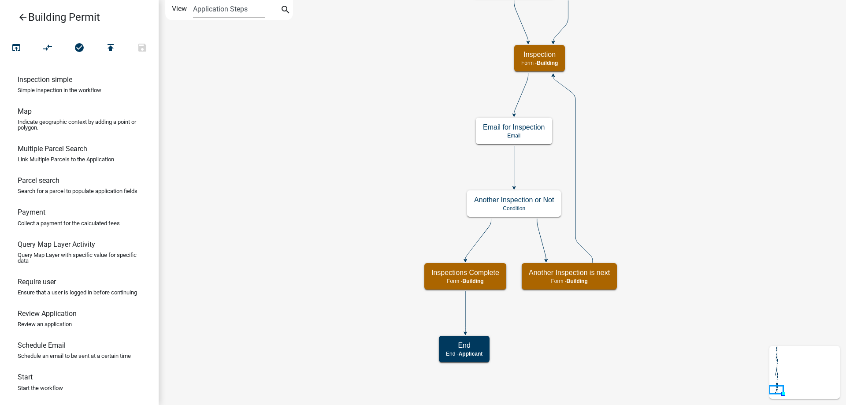
click at [383, 116] on div "Start Start - Applicant Search Parcel Data Parcel search - Applicant Applicant …" at bounding box center [502, 202] width 687 height 405
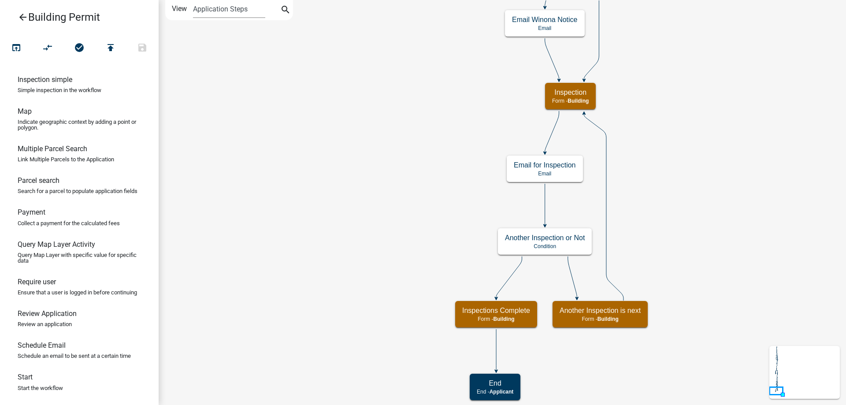
click at [388, 358] on div "Start Start - Applicant Search Parcel Data Parcel search - Applicant Applicant …" at bounding box center [502, 202] width 687 height 405
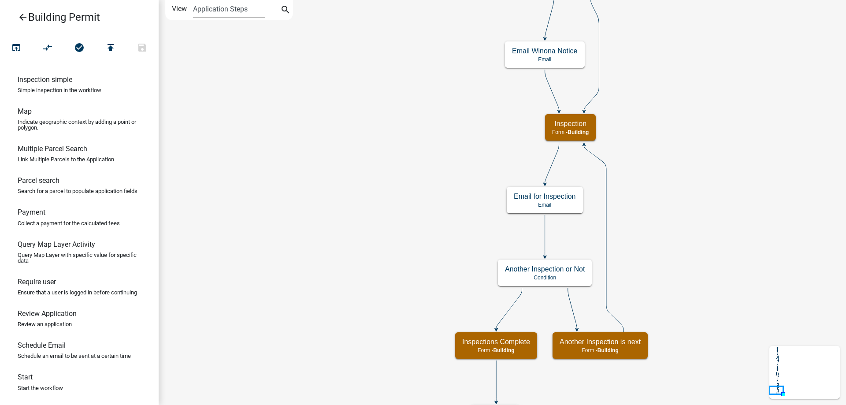
click at [385, 379] on div "Start Start - Applicant Search Parcel Data Parcel search - Applicant Applicant …" at bounding box center [502, 202] width 687 height 405
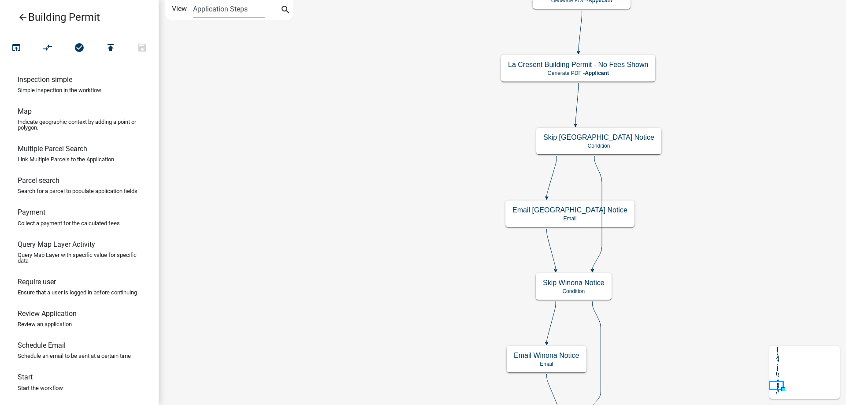
click at [352, 298] on div "Start Start - Applicant Search Parcel Data Parcel search - Applicant Applicant …" at bounding box center [502, 202] width 687 height 405
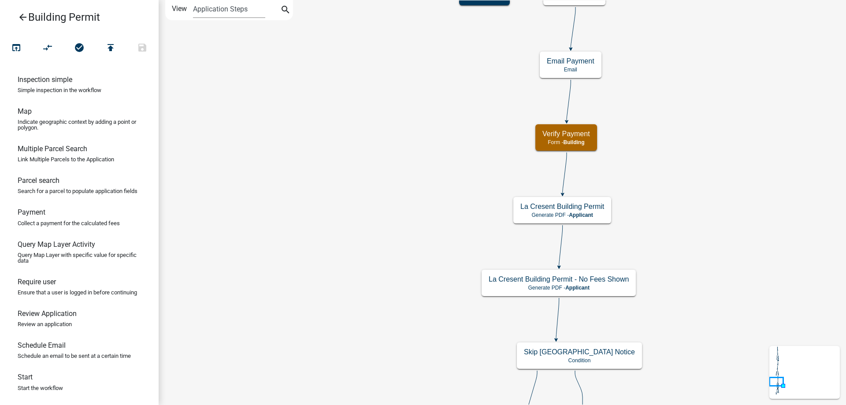
click at [346, 241] on div "Start Start - Applicant Search Parcel Data Parcel search - Applicant Applicant …" at bounding box center [502, 202] width 687 height 405
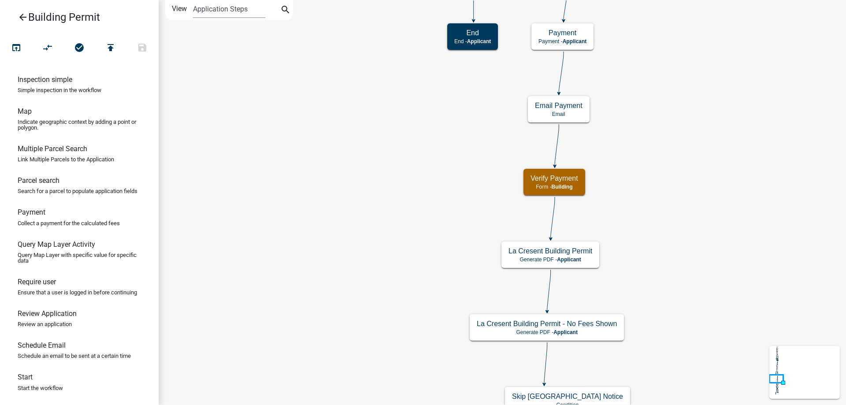
click at [178, 9] on label "View" at bounding box center [179, 9] width 15 height 18
click at [193, 9] on select "Application Steps Post Application Steps" at bounding box center [229, 9] width 72 height 18
click at [193, 0] on select "Application Steps Post Application Steps" at bounding box center [229, 9] width 72 height 18
click option "Post Application Steps" at bounding box center [0, 0] width 0 height 0
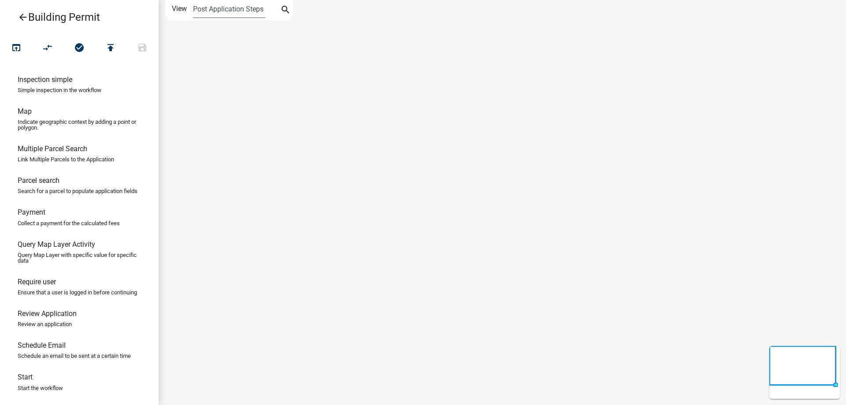
click at [193, 0] on select "Application Steps Post Application Steps" at bounding box center [229, 9] width 72 height 18
select select "1"
click option "Application Steps" at bounding box center [0, 0] width 0 height 0
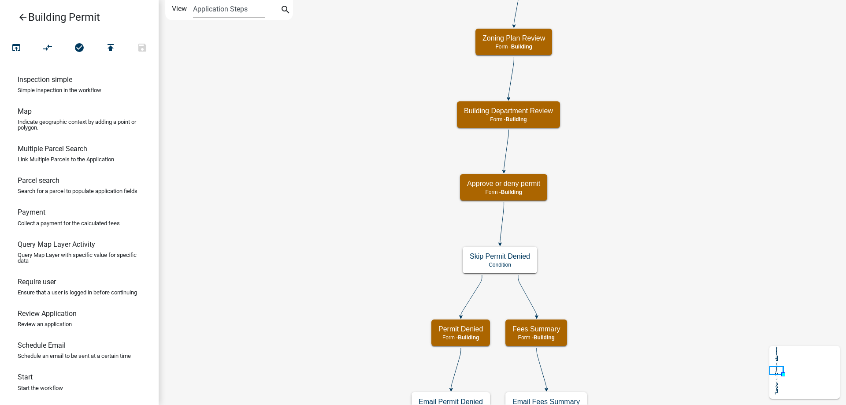
click at [383, 211] on div "Start Start - Applicant Search Parcel Data Parcel search - Applicant Applicant …" at bounding box center [502, 202] width 687 height 405
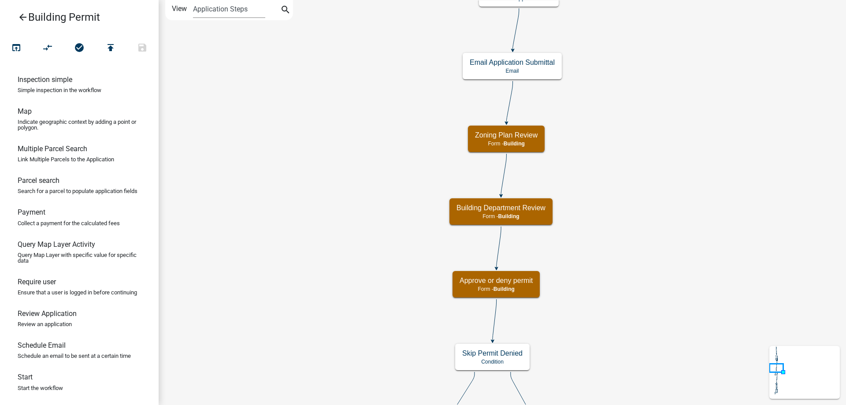
click at [371, 202] on div "Start Start - Applicant Search Parcel Data Parcel search - Applicant Applicant …" at bounding box center [502, 202] width 687 height 405
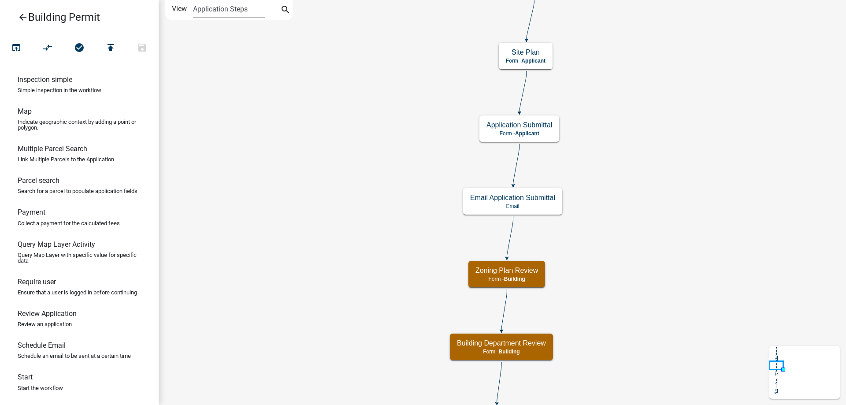
click at [363, 223] on div "Start Start - Applicant Search Parcel Data Parcel search - Applicant Applicant …" at bounding box center [502, 202] width 687 height 405
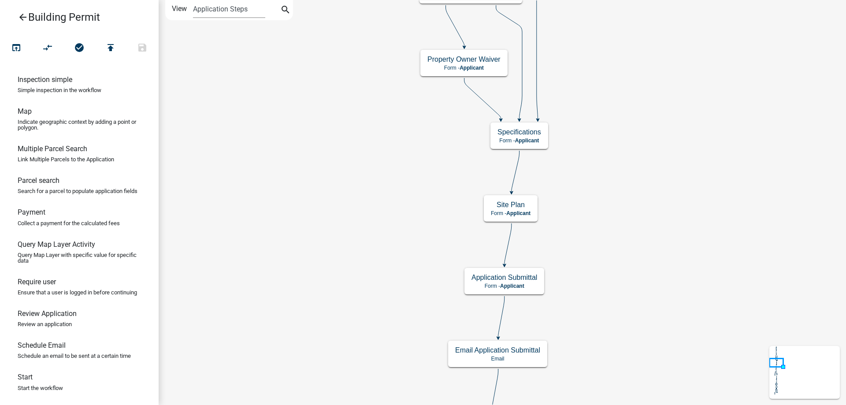
click at [371, 243] on div "Start Start - Applicant Search Parcel Data Parcel search - Applicant Applicant …" at bounding box center [502, 202] width 687 height 405
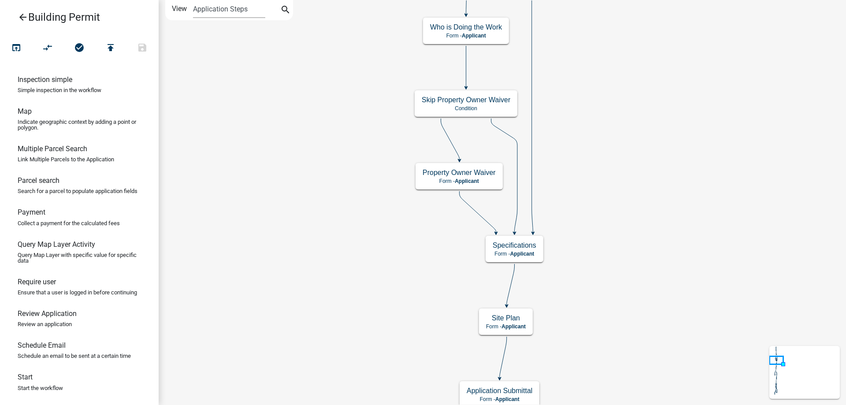
click at [318, 216] on div "Start Start - Applicant Search Parcel Data Parcel search - Applicant Applicant …" at bounding box center [502, 202] width 687 height 405
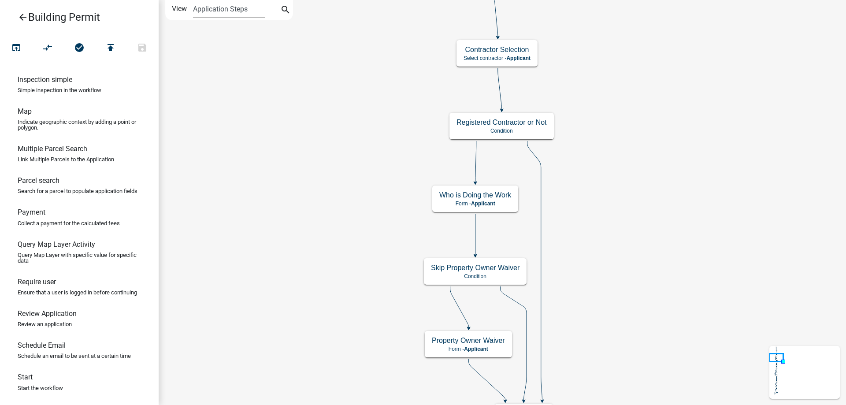
click at [308, 233] on div "Start Start - Applicant Search Parcel Data Parcel search - Applicant Applicant …" at bounding box center [502, 202] width 687 height 405
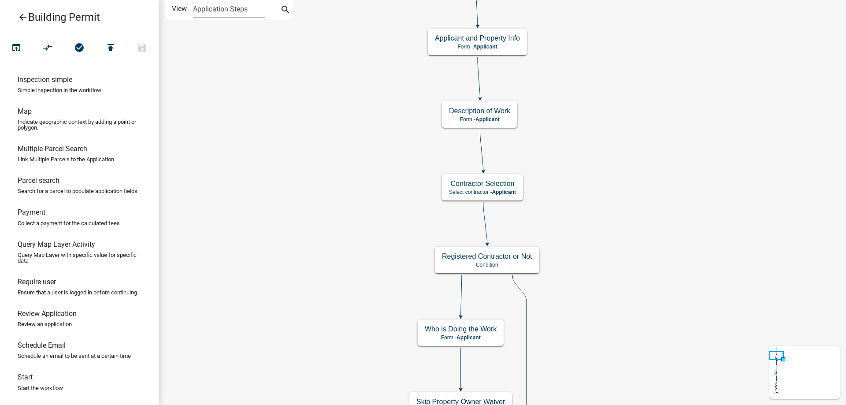
click at [306, 238] on div "Start Start - Applicant Search Parcel Data Parcel search - Applicant Applicant …" at bounding box center [502, 202] width 687 height 405
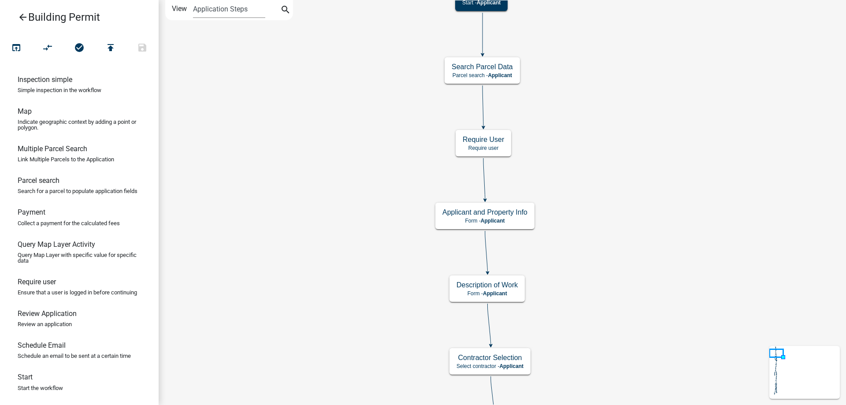
click at [320, 293] on div "Start Start - Applicant Search Parcel Data Parcel search - Applicant Applicant …" at bounding box center [502, 202] width 687 height 405
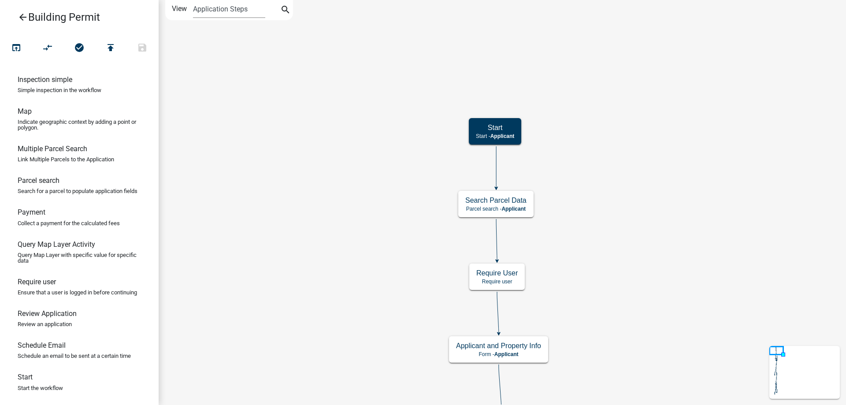
click at [318, 306] on div "Start Start - Applicant Search Parcel Data Parcel search - Applicant Applicant …" at bounding box center [502, 202] width 687 height 405
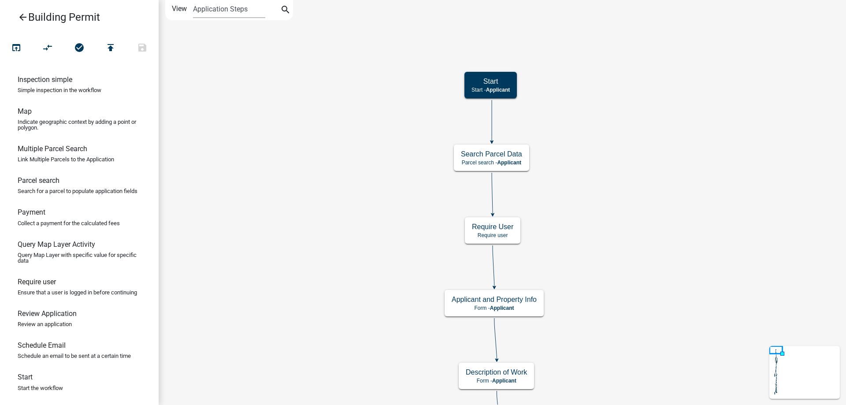
click at [312, 94] on div "Start Start - Applicant Search Parcel Data Parcel search - Applicant Applicant …" at bounding box center [502, 202] width 687 height 405
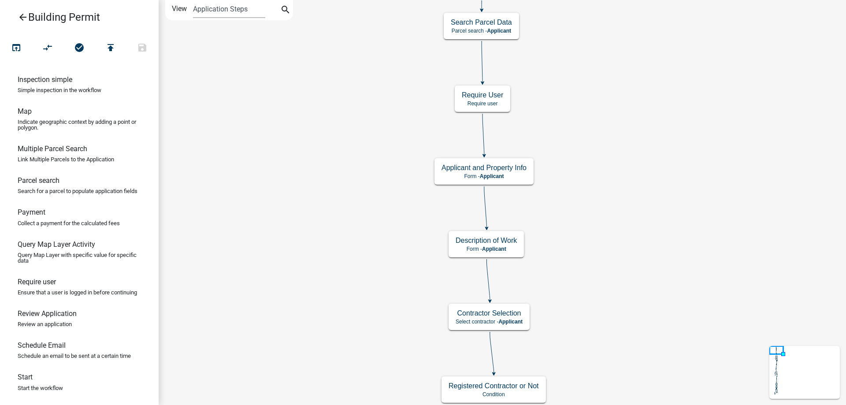
click at [301, 137] on div "Start Start - Applicant Search Parcel Data Parcel search - Applicant Applicant …" at bounding box center [502, 202] width 687 height 405
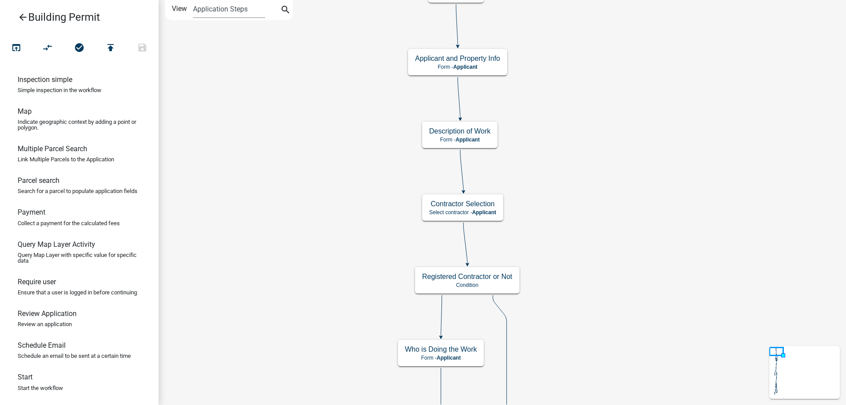
click at [284, 123] on div "Start Start - Applicant Search Parcel Data Parcel search - Applicant Applicant …" at bounding box center [502, 202] width 687 height 405
click at [283, 150] on div "Start Start - Applicant Search Parcel Data Parcel search - Applicant Applicant …" at bounding box center [502, 202] width 687 height 405
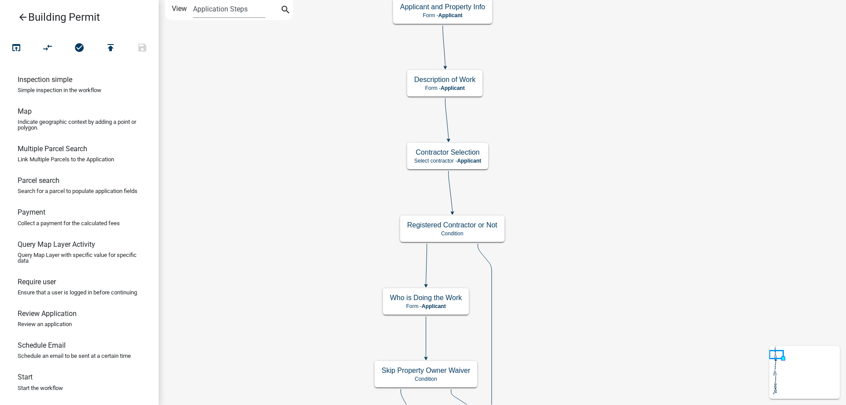
click at [22, 17] on icon "arrow_back" at bounding box center [23, 18] width 11 height 12
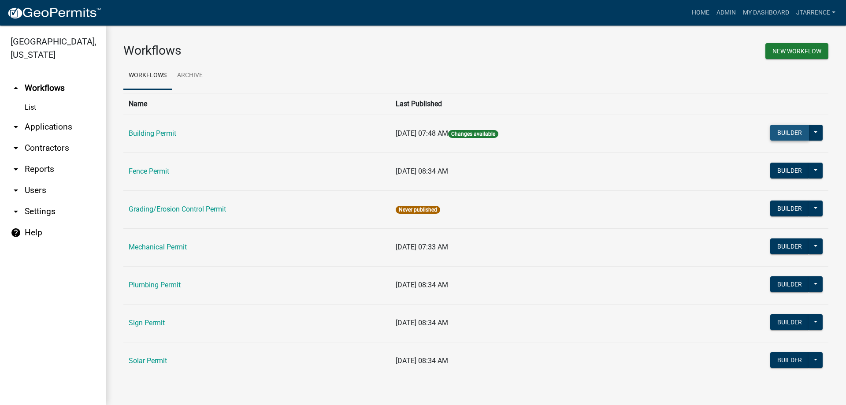
click at [791, 134] on button "Builder" at bounding box center [789, 133] width 39 height 16
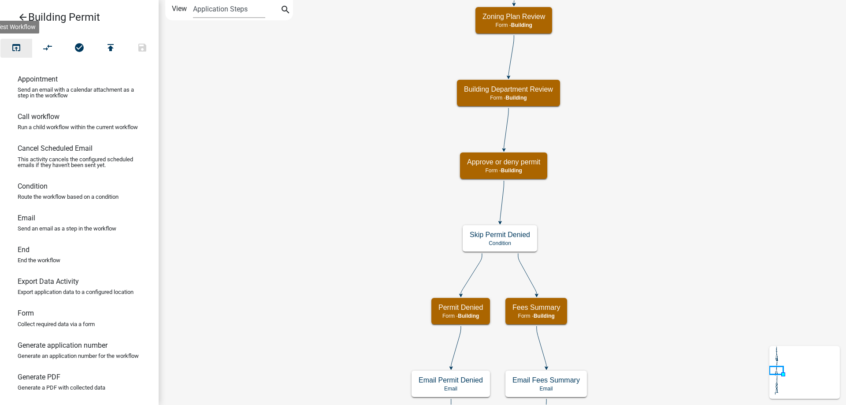
click at [14, 48] on icon "open_in_browser" at bounding box center [16, 48] width 11 height 12
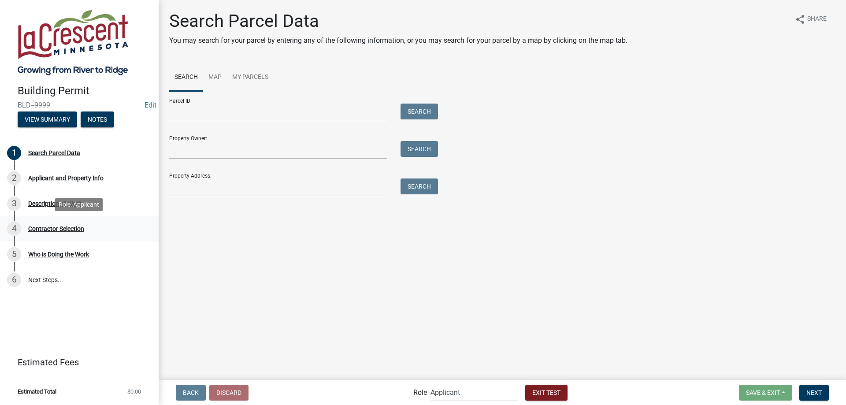
click at [67, 226] on div "Contractor Selection" at bounding box center [56, 229] width 56 height 6
click at [66, 229] on div "Contractor Selection" at bounding box center [56, 229] width 56 height 6
click at [59, 255] on div "Who is Doing the Work" at bounding box center [58, 254] width 61 height 6
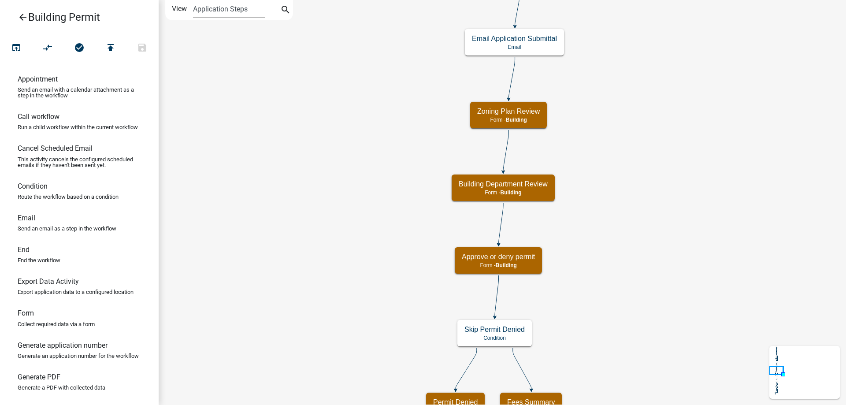
click at [356, 215] on div "Start Start - Applicant Search Parcel Data Parcel search - Applicant Applicant …" at bounding box center [502, 202] width 687 height 405
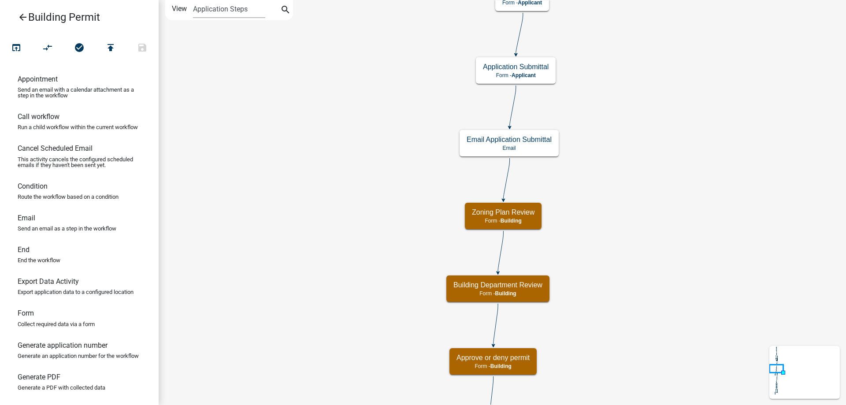
click at [346, 237] on div "Start Start - Applicant Search Parcel Data Parcel search - Applicant Applicant …" at bounding box center [502, 202] width 687 height 405
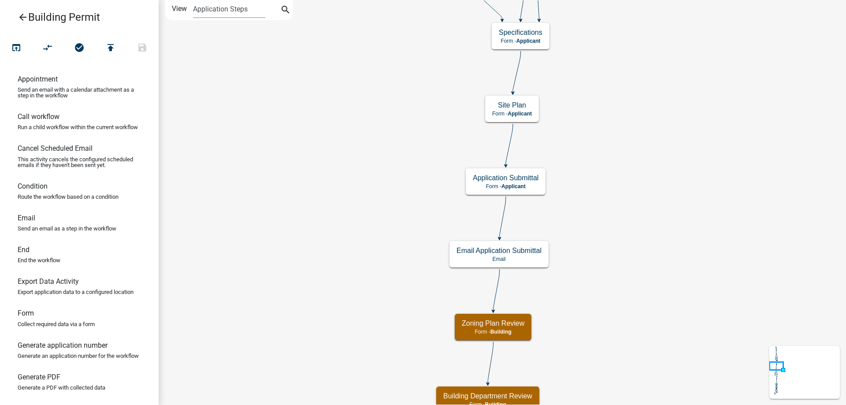
click at [341, 258] on div "Start Start - Applicant Search Parcel Data Parcel search - Applicant Applicant …" at bounding box center [502, 202] width 687 height 405
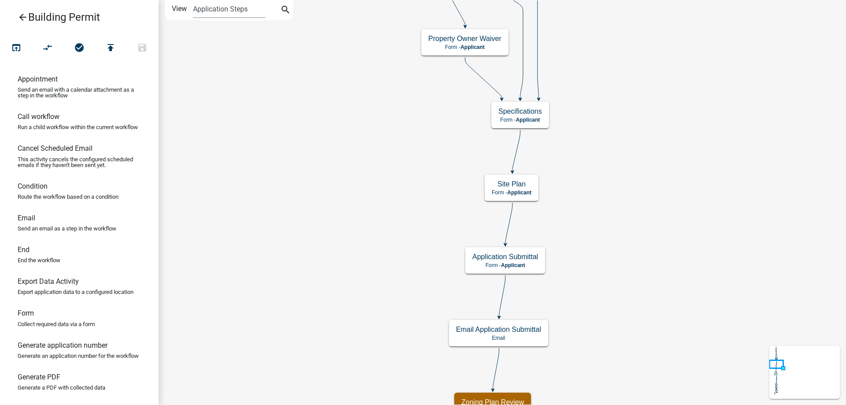
click at [355, 251] on div "Start Start - Applicant Search Parcel Data Parcel search - Applicant Applicant …" at bounding box center [502, 202] width 687 height 405
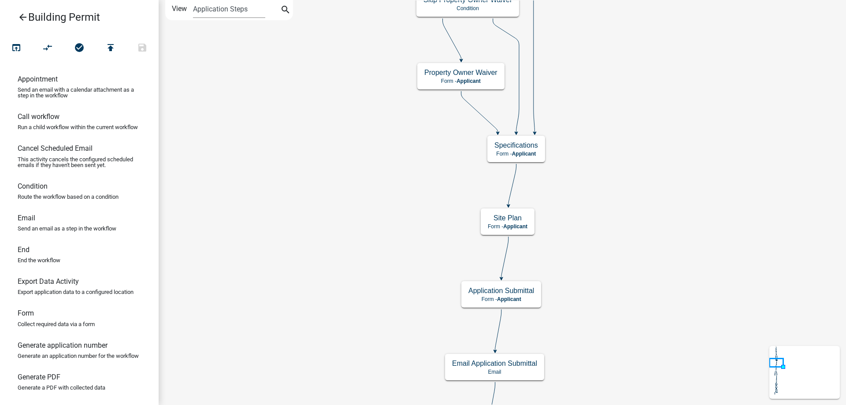
click at [326, 252] on div "Start Start - Applicant Search Parcel Data Parcel search - Applicant Applicant …" at bounding box center [502, 202] width 687 height 405
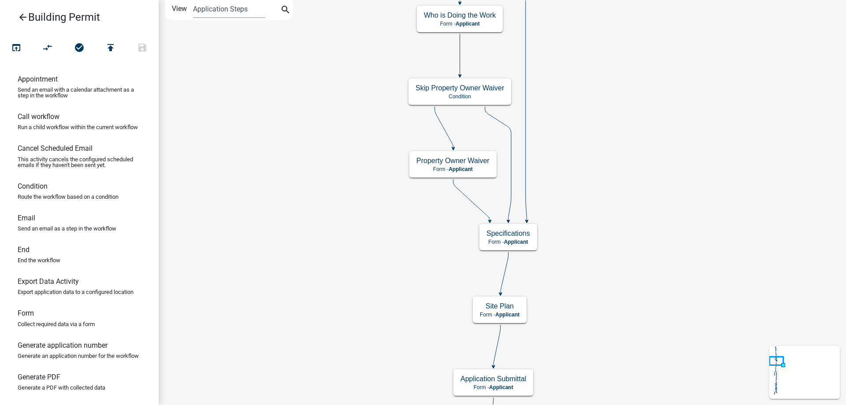
click at [314, 268] on div "Start Start - Applicant Search Parcel Data Parcel search - Applicant Applicant …" at bounding box center [502, 202] width 687 height 405
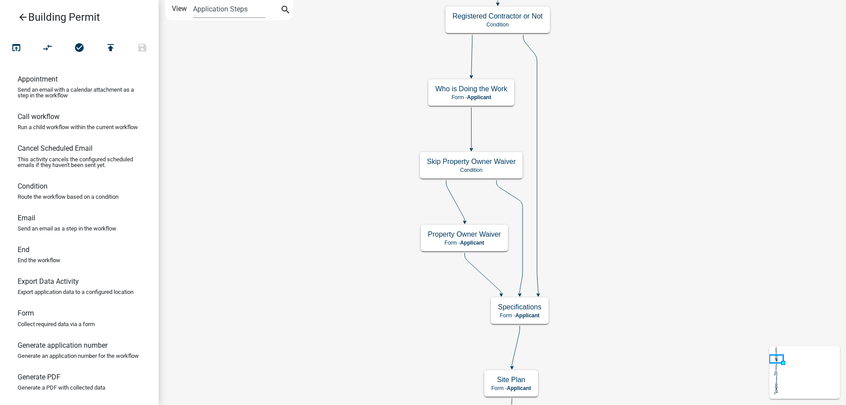
click at [296, 266] on div "Start Start - Applicant Search Parcel Data Parcel search - Applicant Applicant …" at bounding box center [502, 202] width 687 height 405
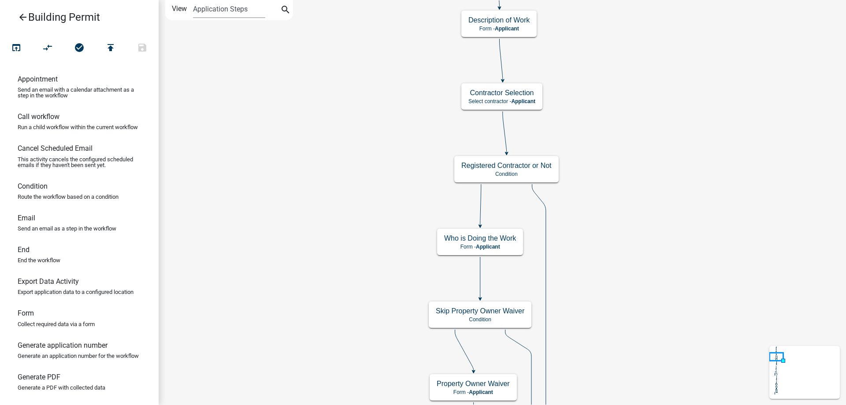
click at [294, 241] on div "Start Start - Applicant Search Parcel Data Parcel search - Applicant Applicant …" at bounding box center [502, 202] width 687 height 405
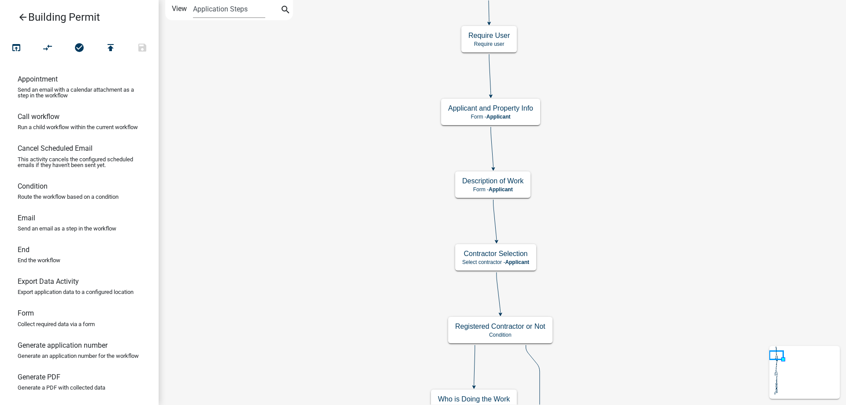
click at [283, 255] on div "Start Start - Applicant Search Parcel Data Parcel search - Applicant Applicant …" at bounding box center [502, 202] width 687 height 405
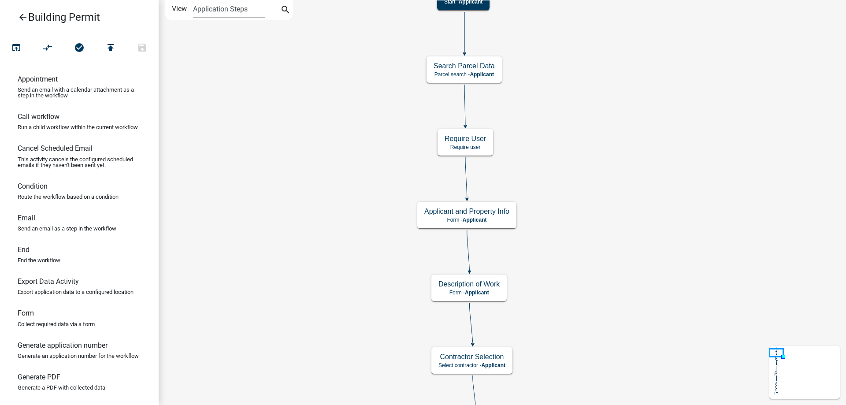
click at [275, 253] on div "Start Start - Applicant Search Parcel Data Parcel search - Applicant Applicant …" at bounding box center [502, 202] width 687 height 405
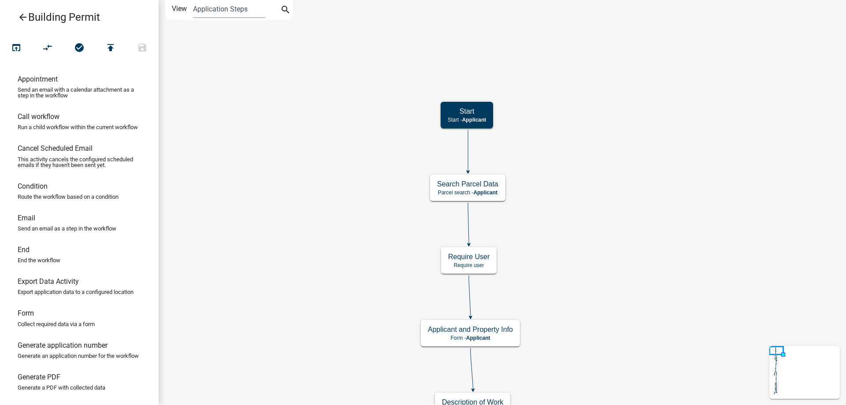
click at [284, 275] on div "Start Start - Applicant Search Parcel Data Parcel search - Applicant Applicant …" at bounding box center [502, 202] width 687 height 405
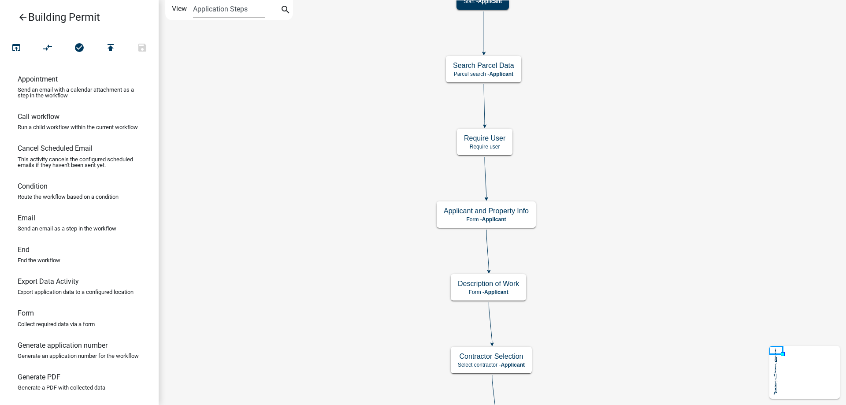
click at [314, 124] on div "Start Start - Applicant Search Parcel Data Parcel search - Applicant Applicant …" at bounding box center [502, 202] width 687 height 405
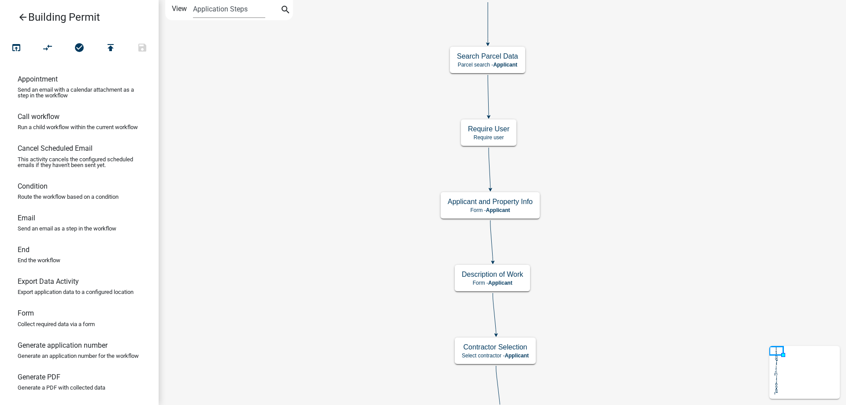
click at [307, 146] on div "Start Start - Applicant Search Parcel Data Parcel search - Applicant Applicant …" at bounding box center [502, 202] width 687 height 405
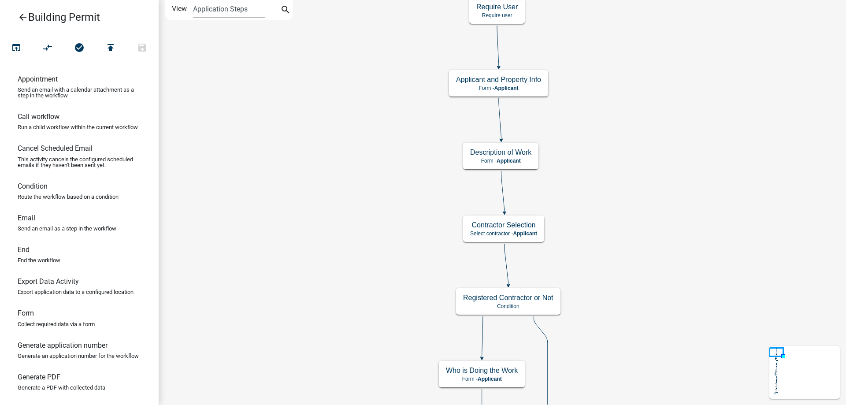
click at [348, 187] on div "Start Start - Applicant Search Parcel Data Parcel search - Applicant Applicant …" at bounding box center [502, 202] width 687 height 405
click at [26, 20] on icon "arrow_back" at bounding box center [23, 18] width 11 height 12
